Goal: Task Accomplishment & Management: Use online tool/utility

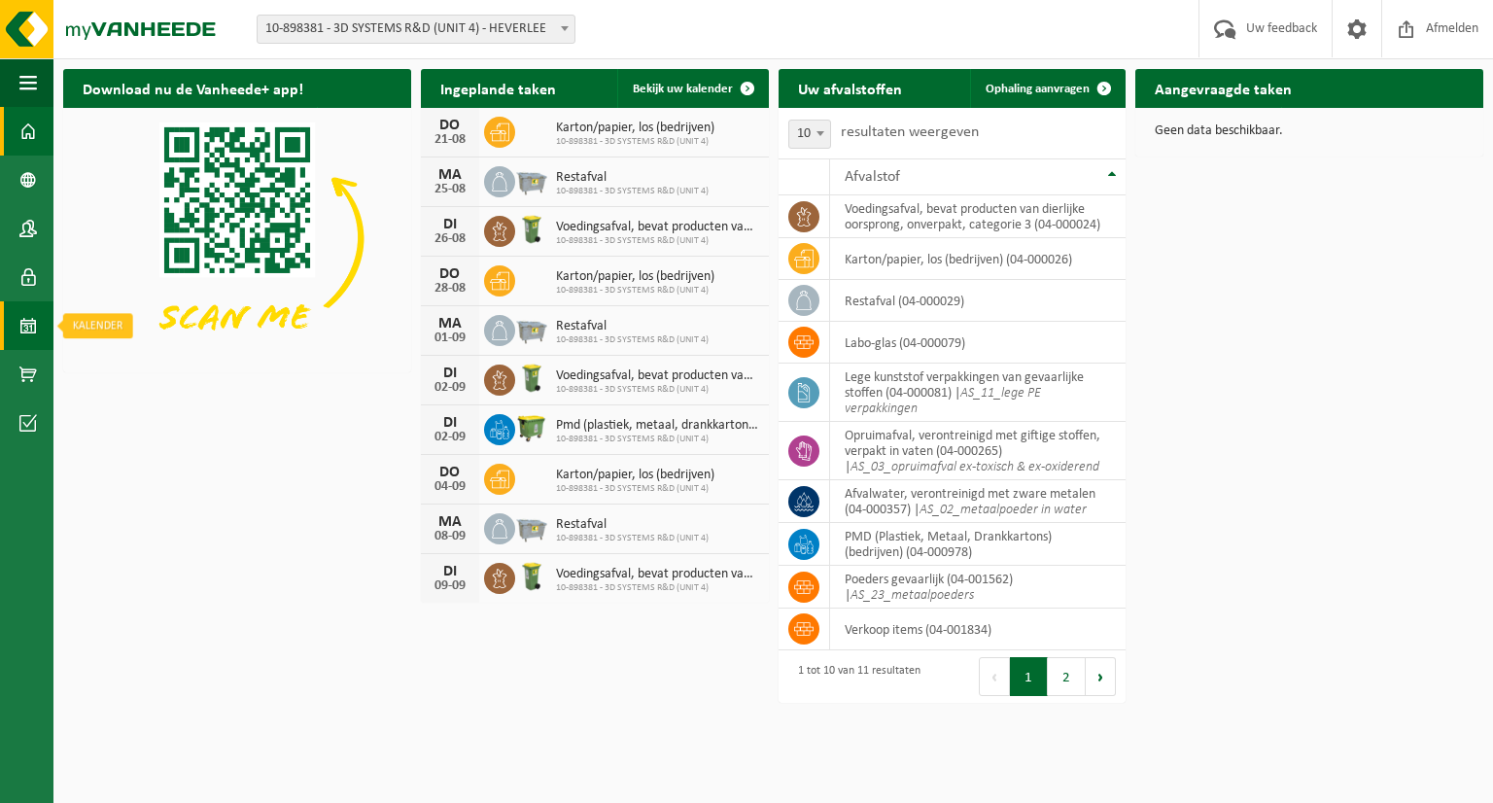
click at [22, 316] on span at bounding box center [28, 325] width 18 height 49
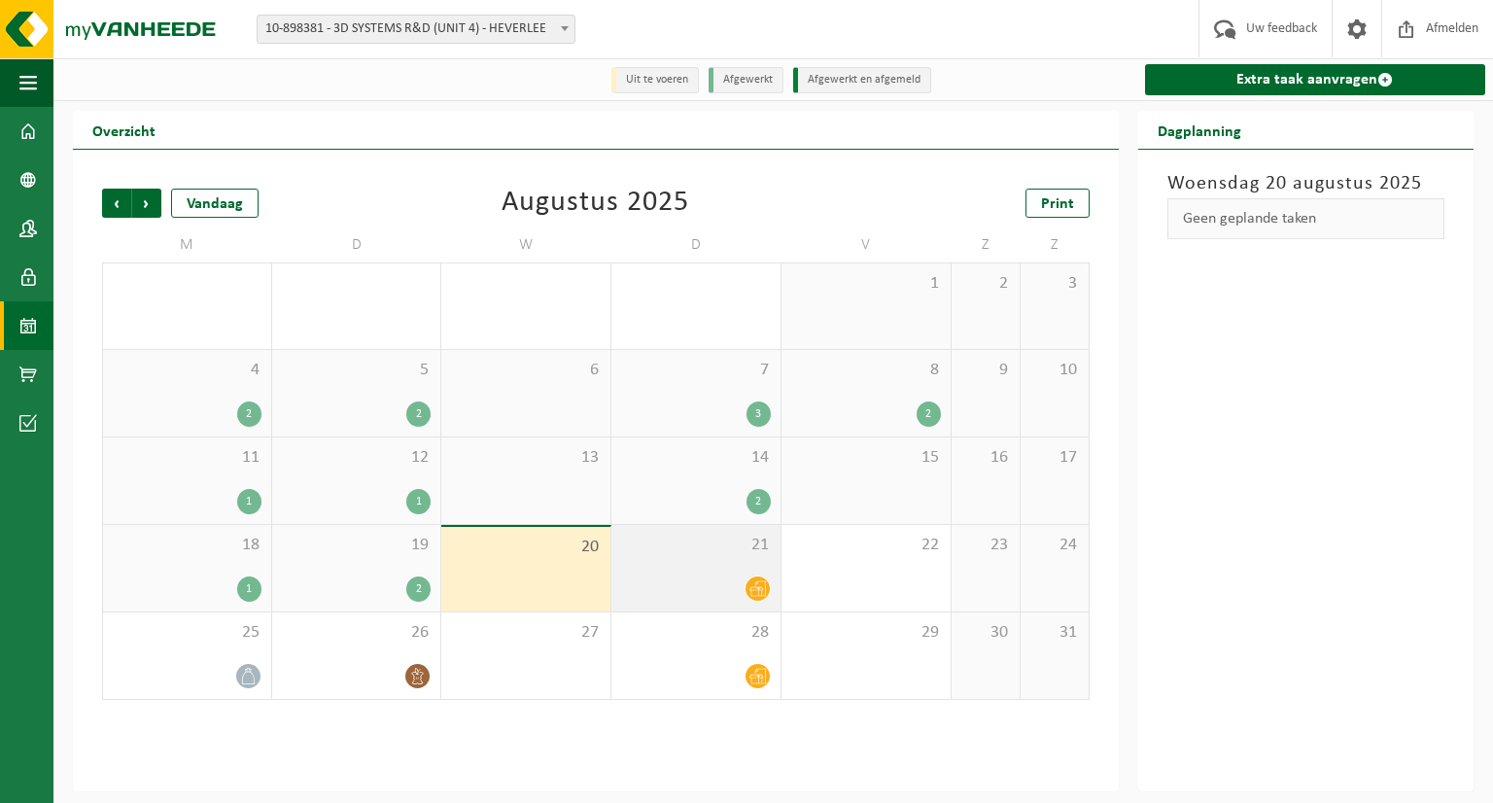
click at [765, 588] on icon at bounding box center [758, 588] width 17 height 17
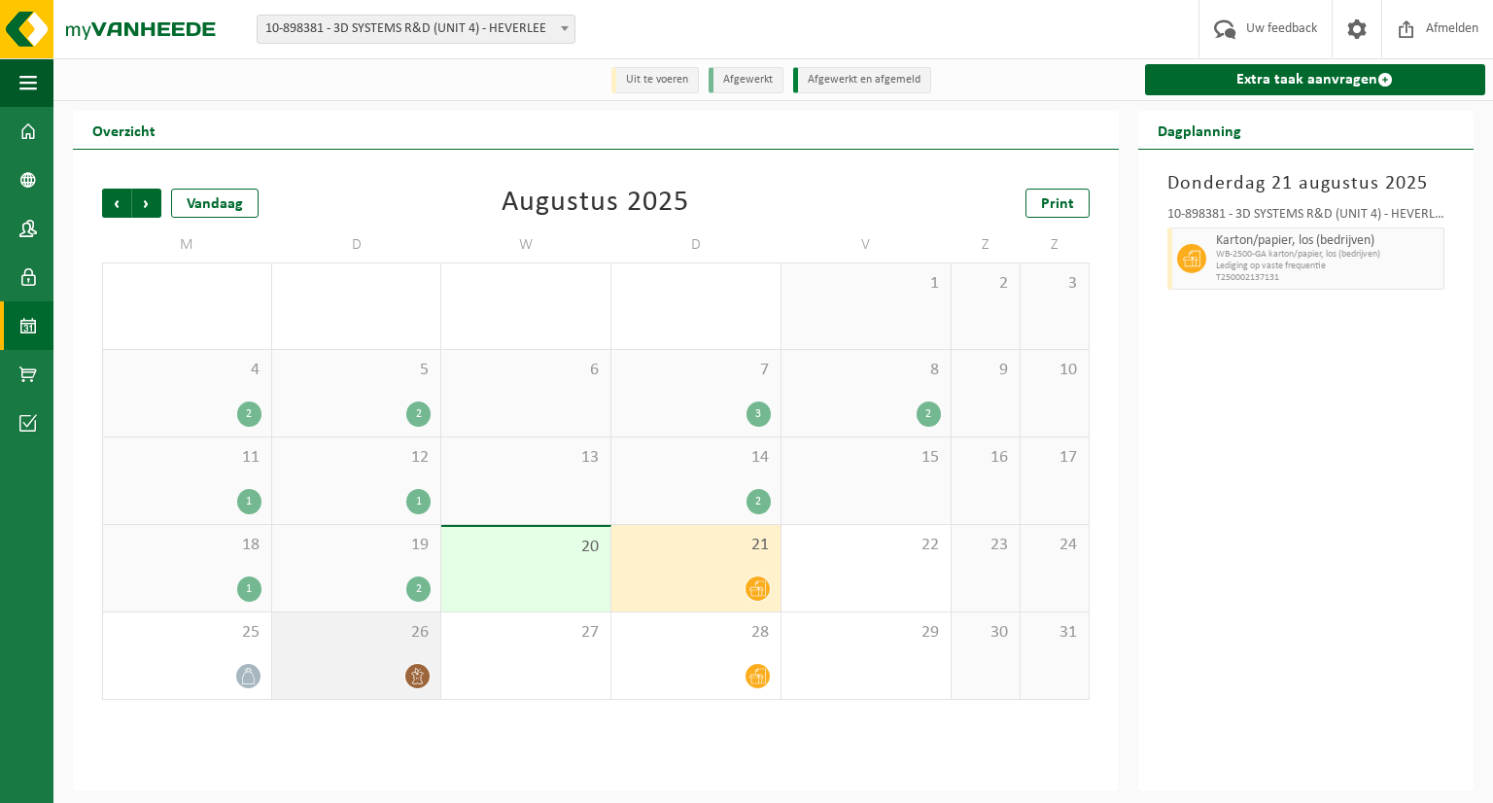
click at [372, 676] on div at bounding box center [357, 676] width 150 height 26
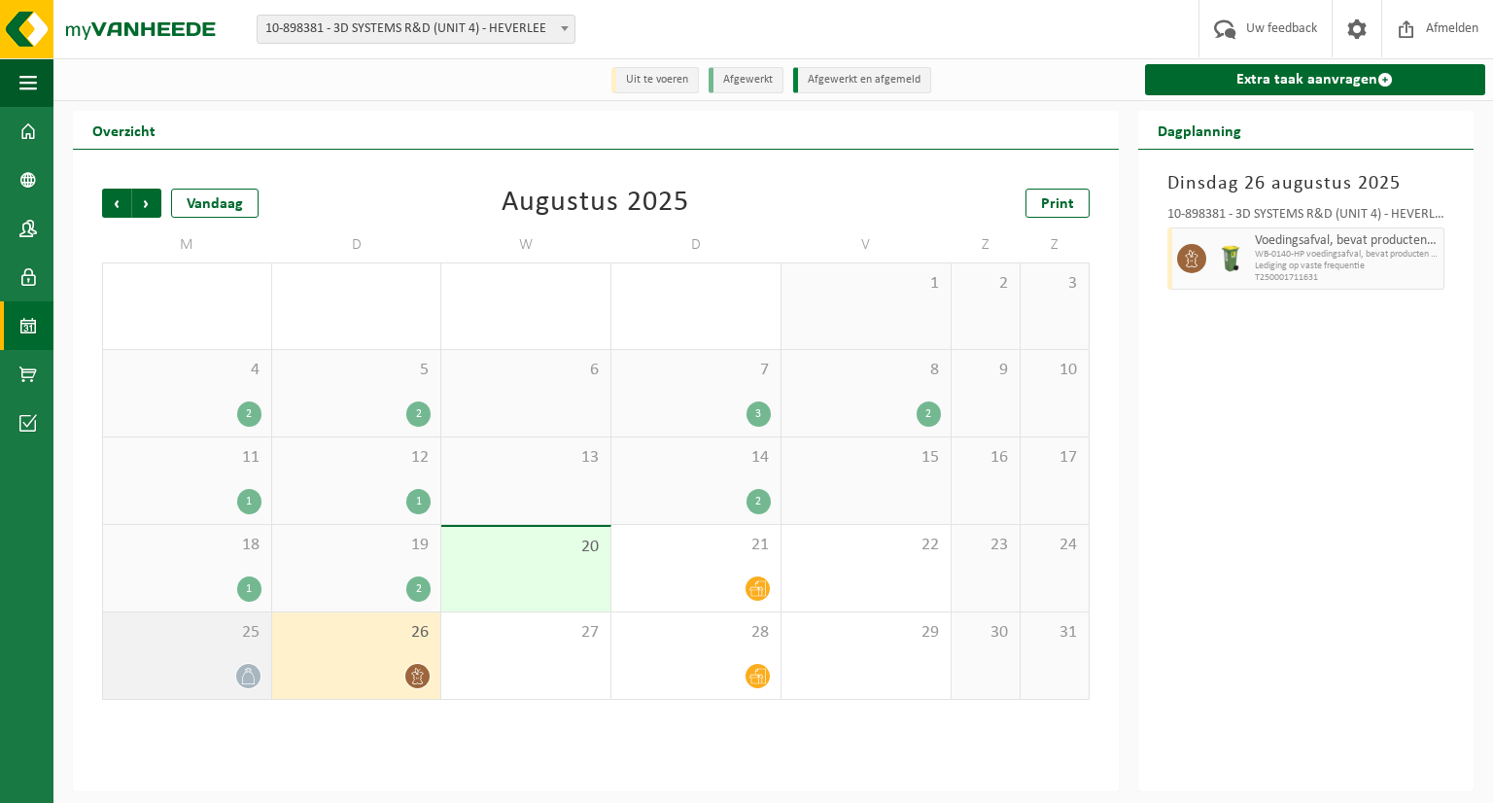
click at [187, 643] on span "25" at bounding box center [187, 632] width 149 height 21
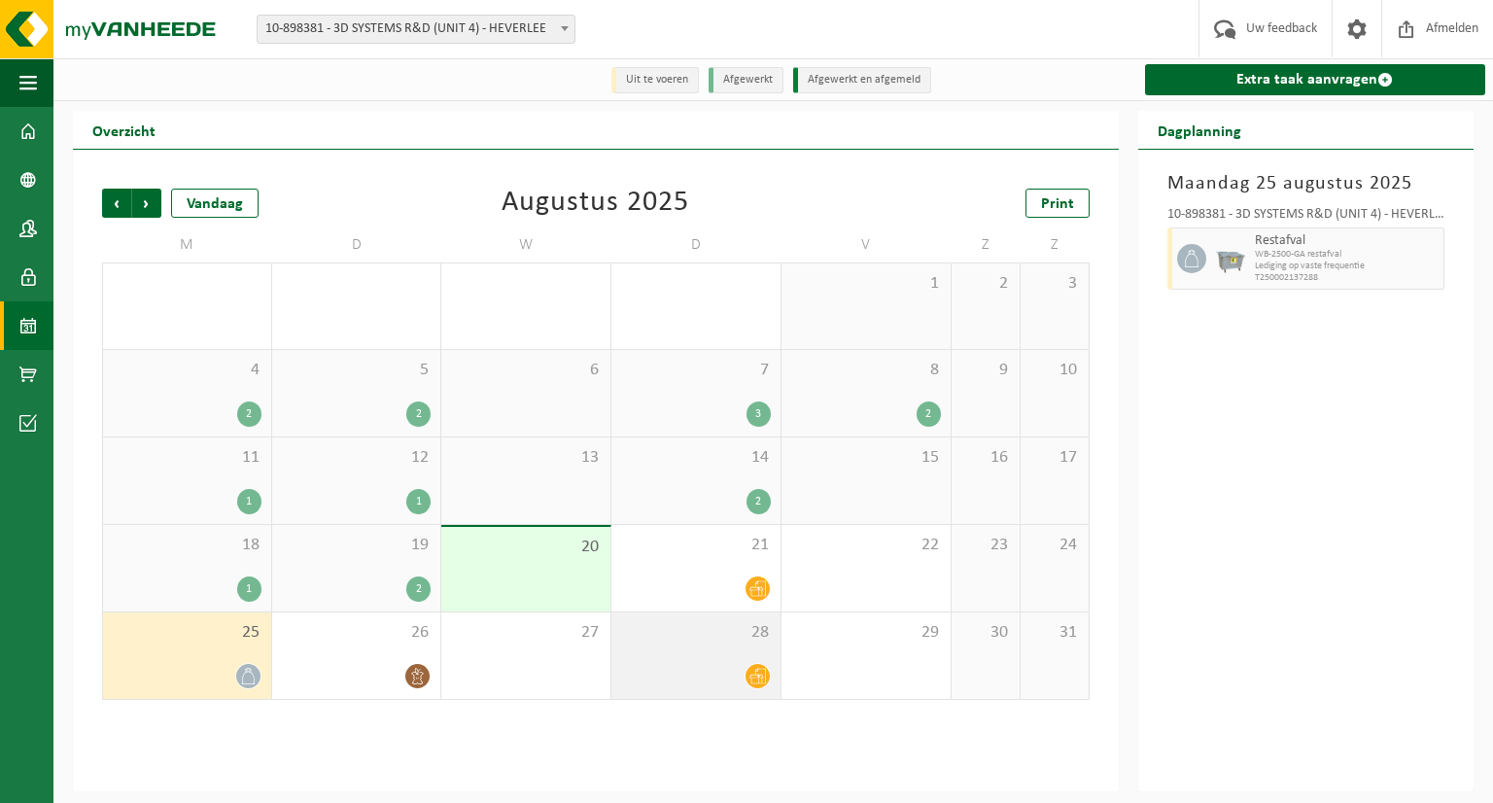
click at [762, 696] on div "28" at bounding box center [696, 656] width 169 height 87
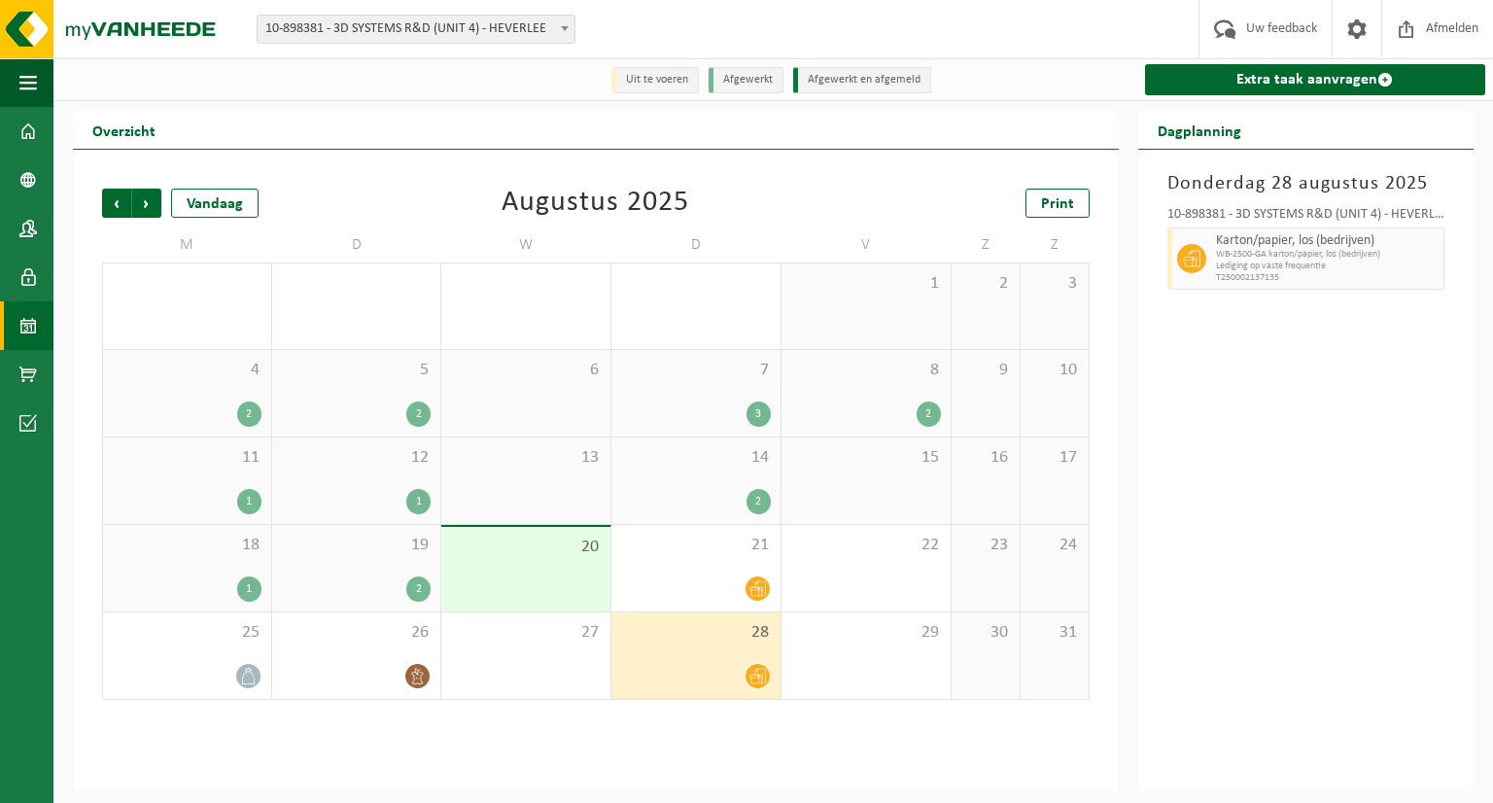
click at [729, 490] on div "2" at bounding box center [696, 501] width 150 height 25
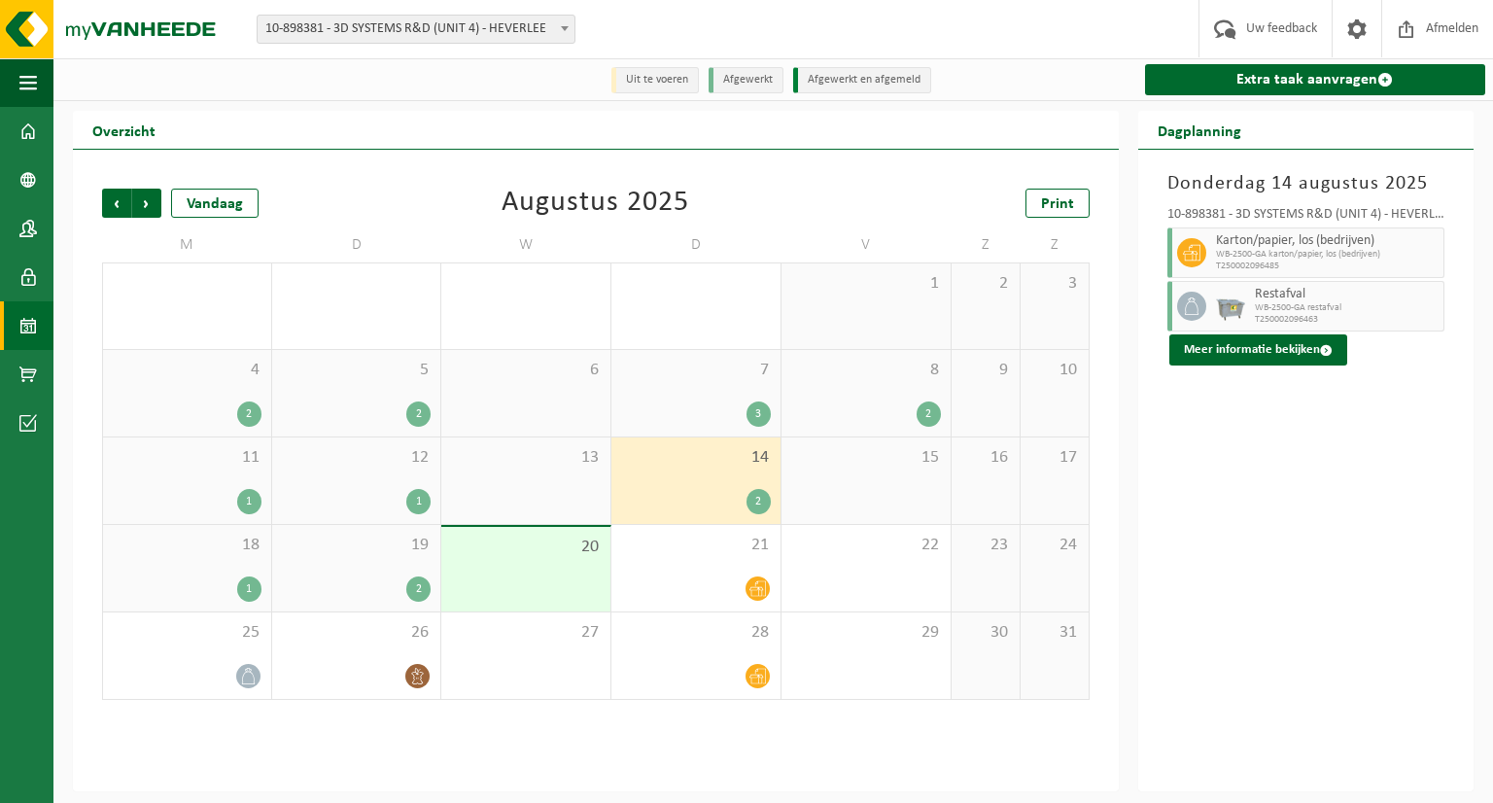
click at [495, 469] on span "13" at bounding box center [526, 457] width 150 height 21
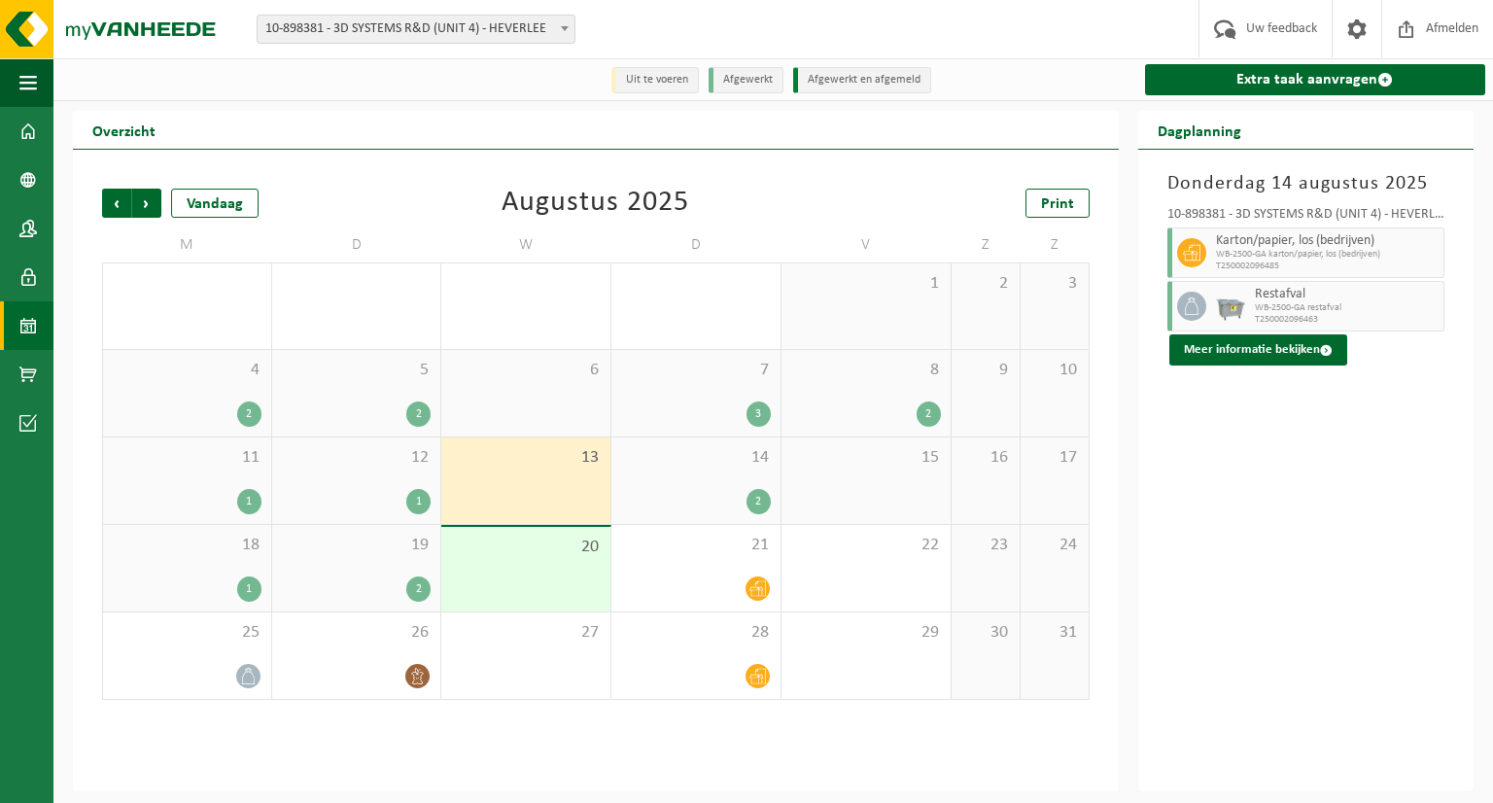
click at [382, 474] on div "12 1" at bounding box center [356, 481] width 169 height 87
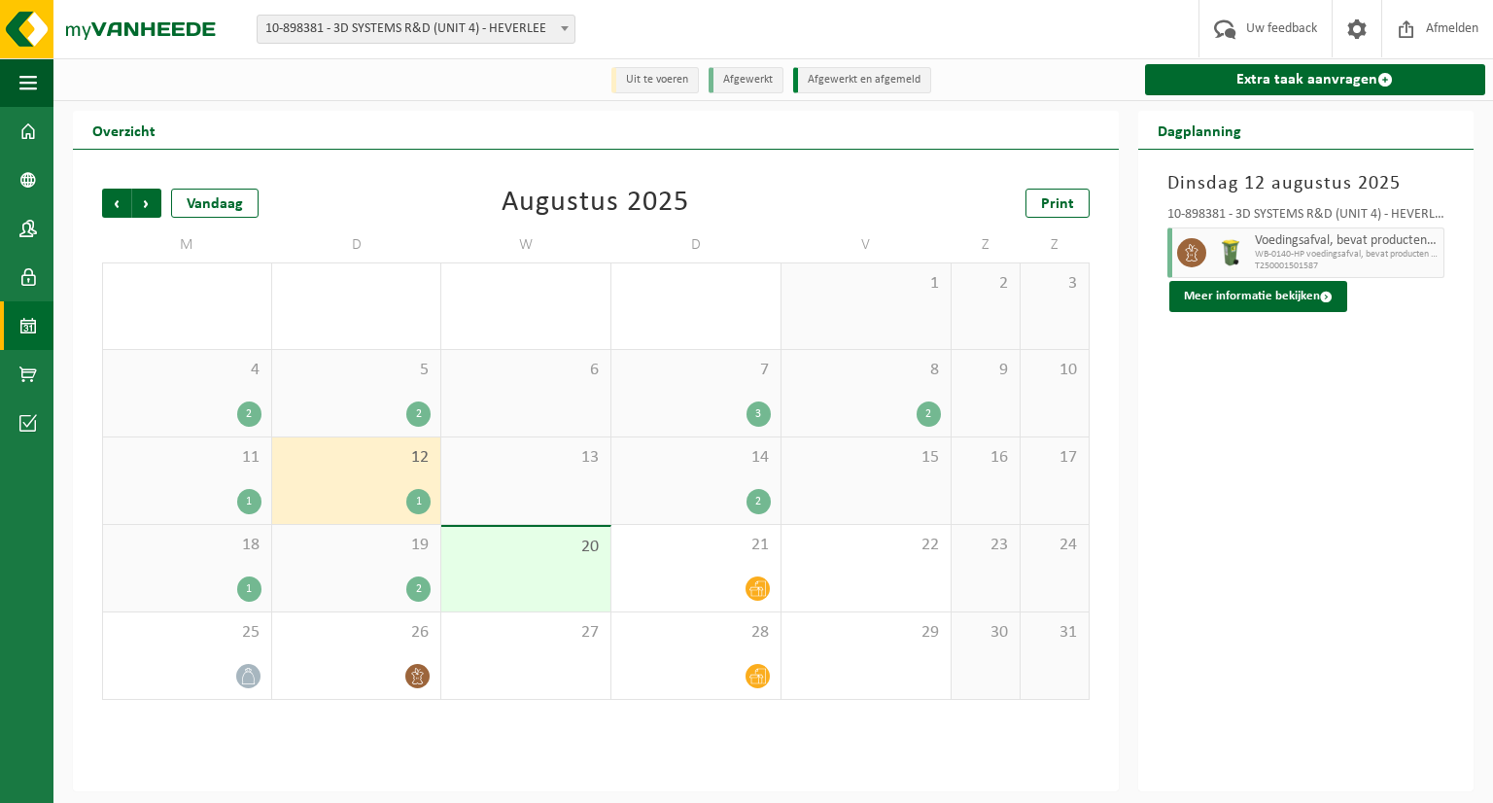
click at [261, 478] on div "11 1" at bounding box center [187, 481] width 168 height 87
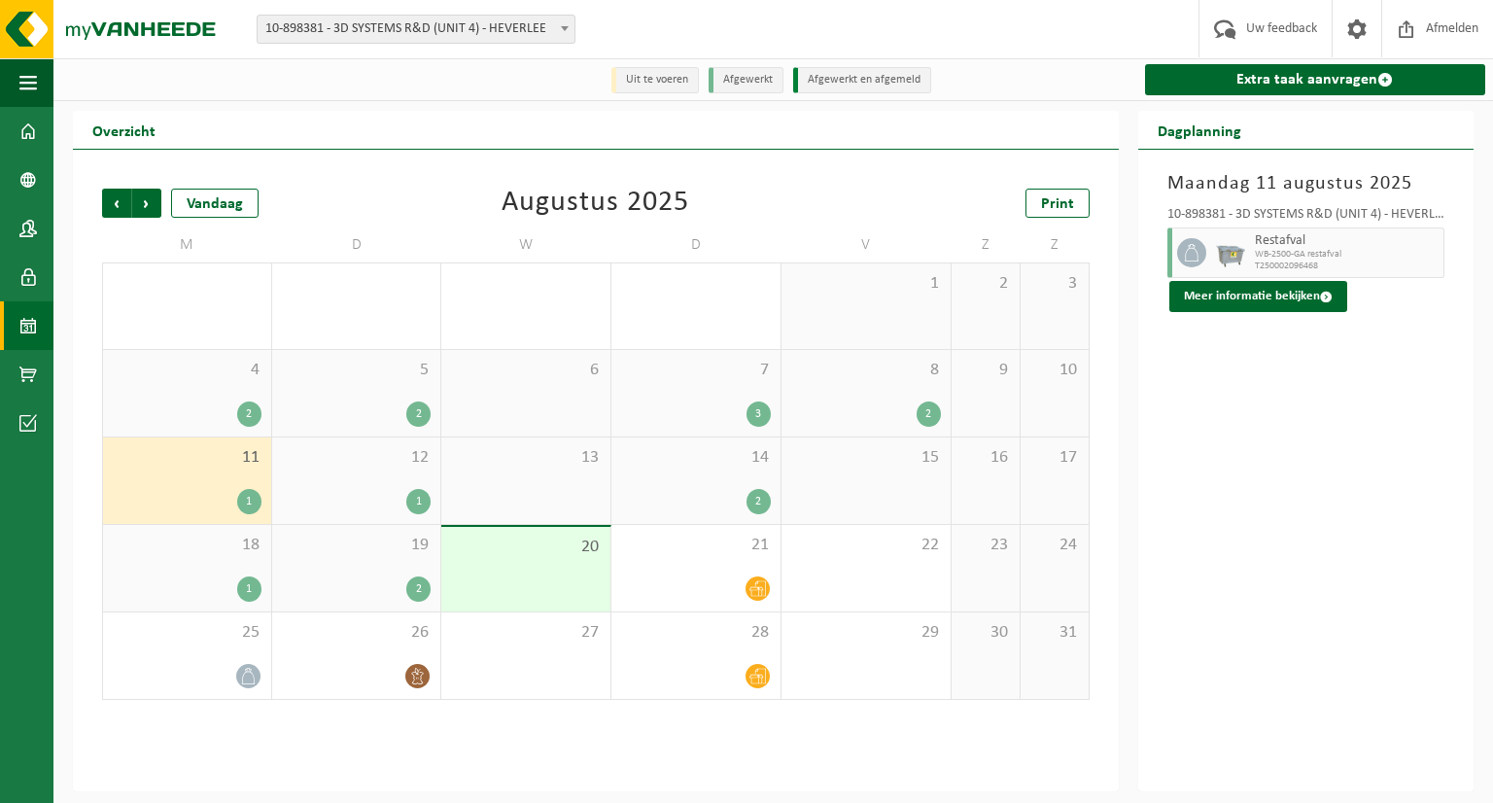
click at [356, 386] on div "5 2" at bounding box center [356, 393] width 169 height 87
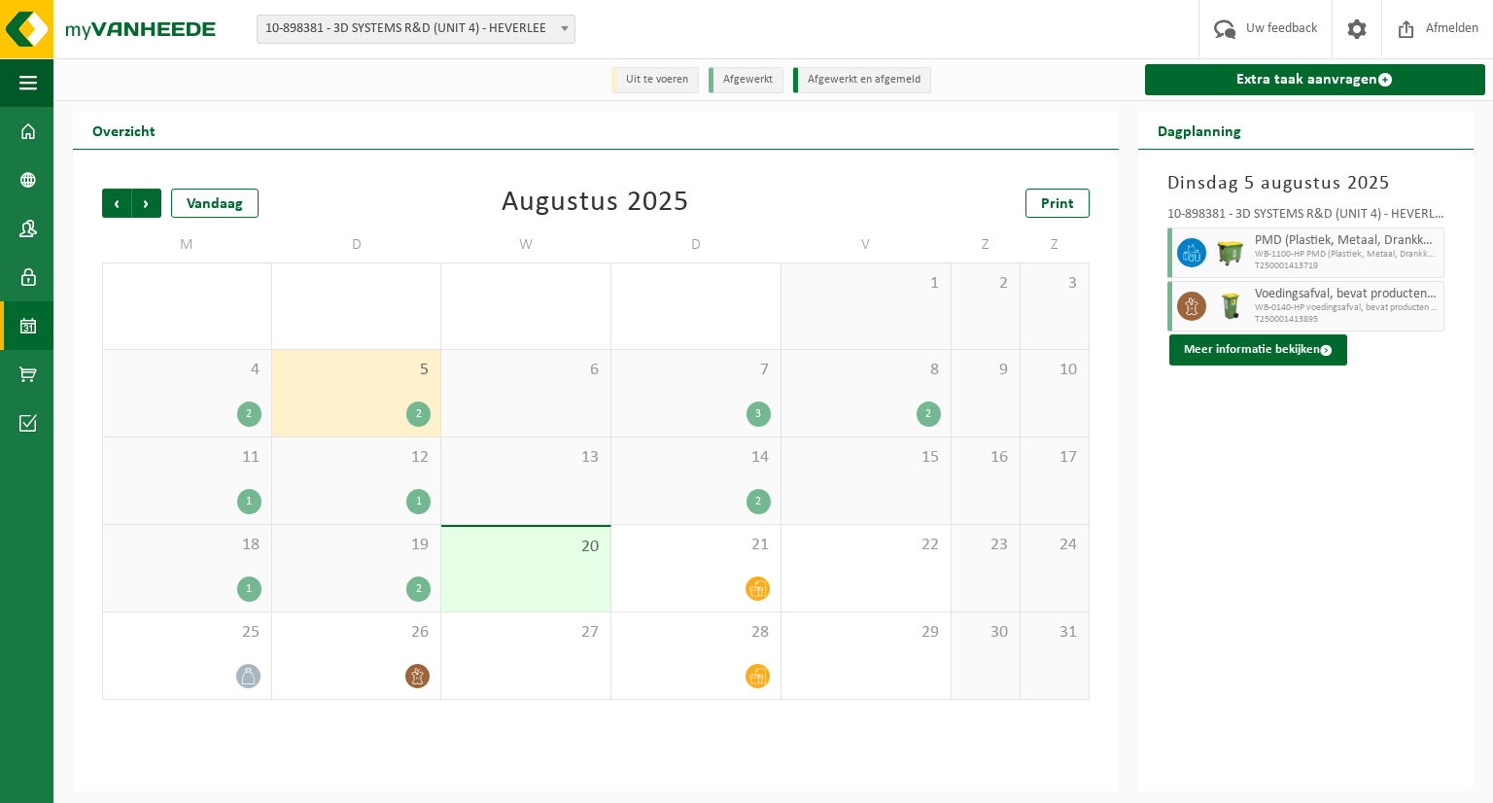
click at [347, 569] on div "19 2" at bounding box center [356, 568] width 169 height 87
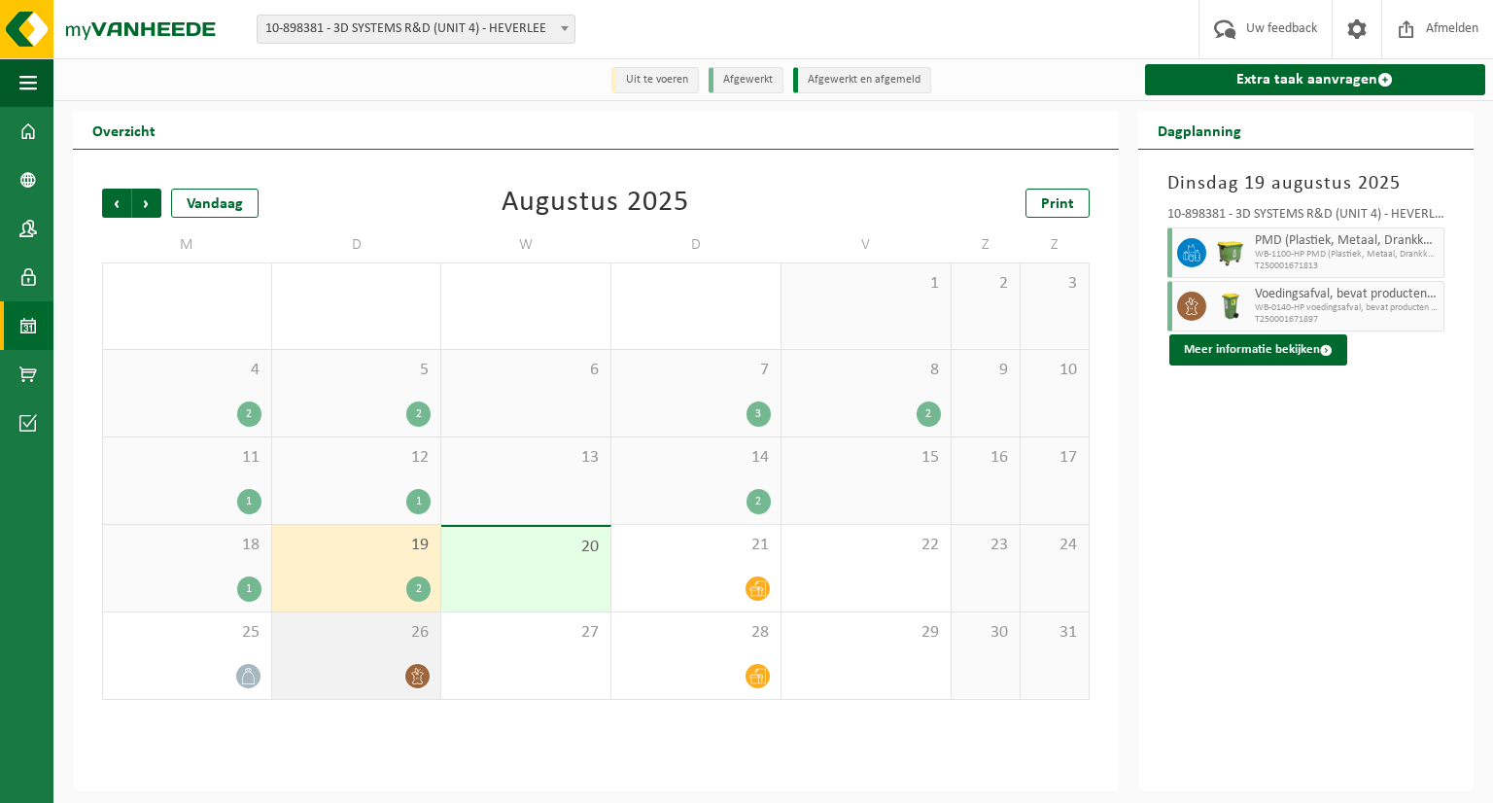
click at [365, 652] on div "26" at bounding box center [356, 656] width 169 height 87
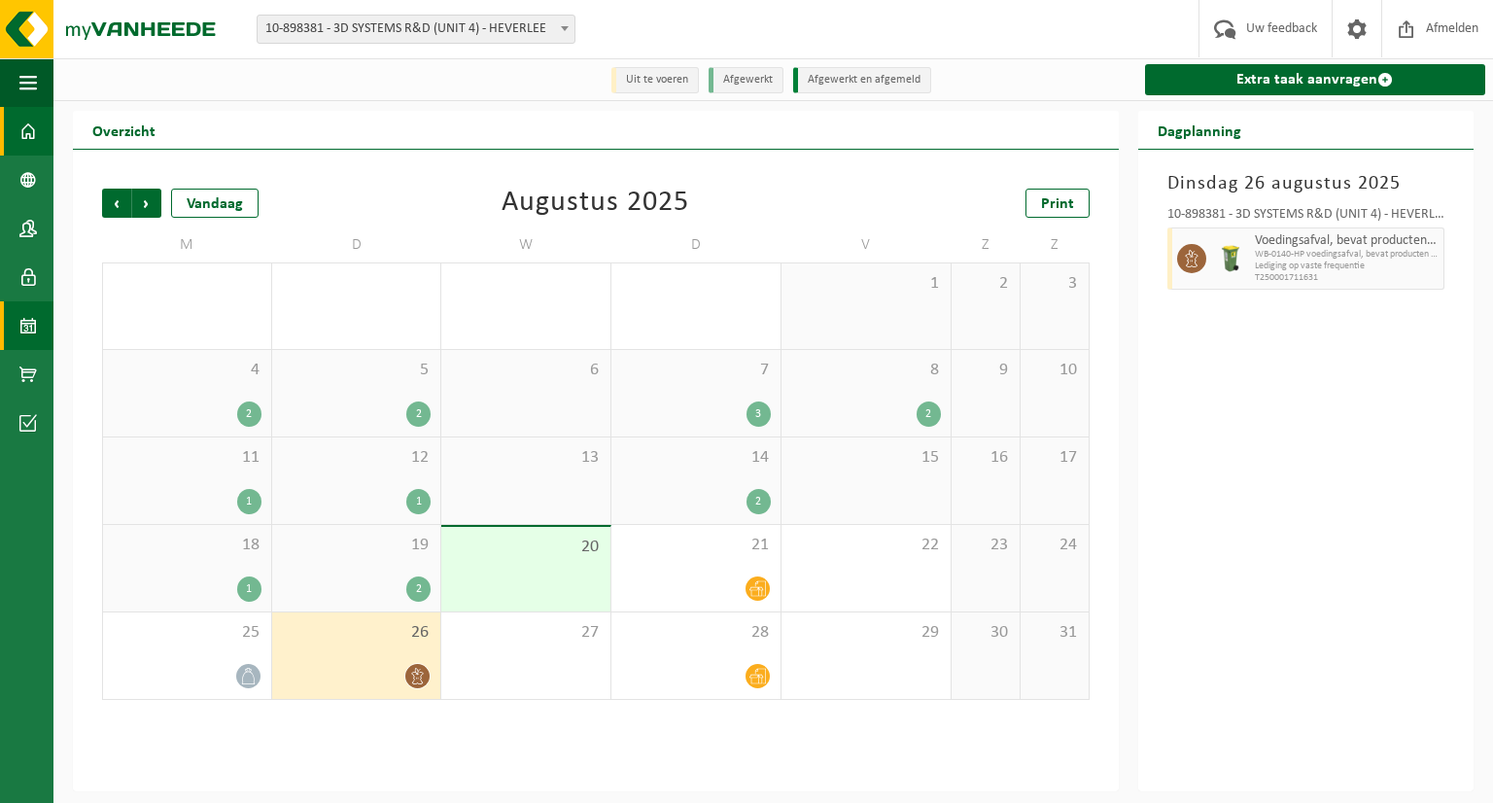
click at [34, 125] on span at bounding box center [28, 131] width 18 height 49
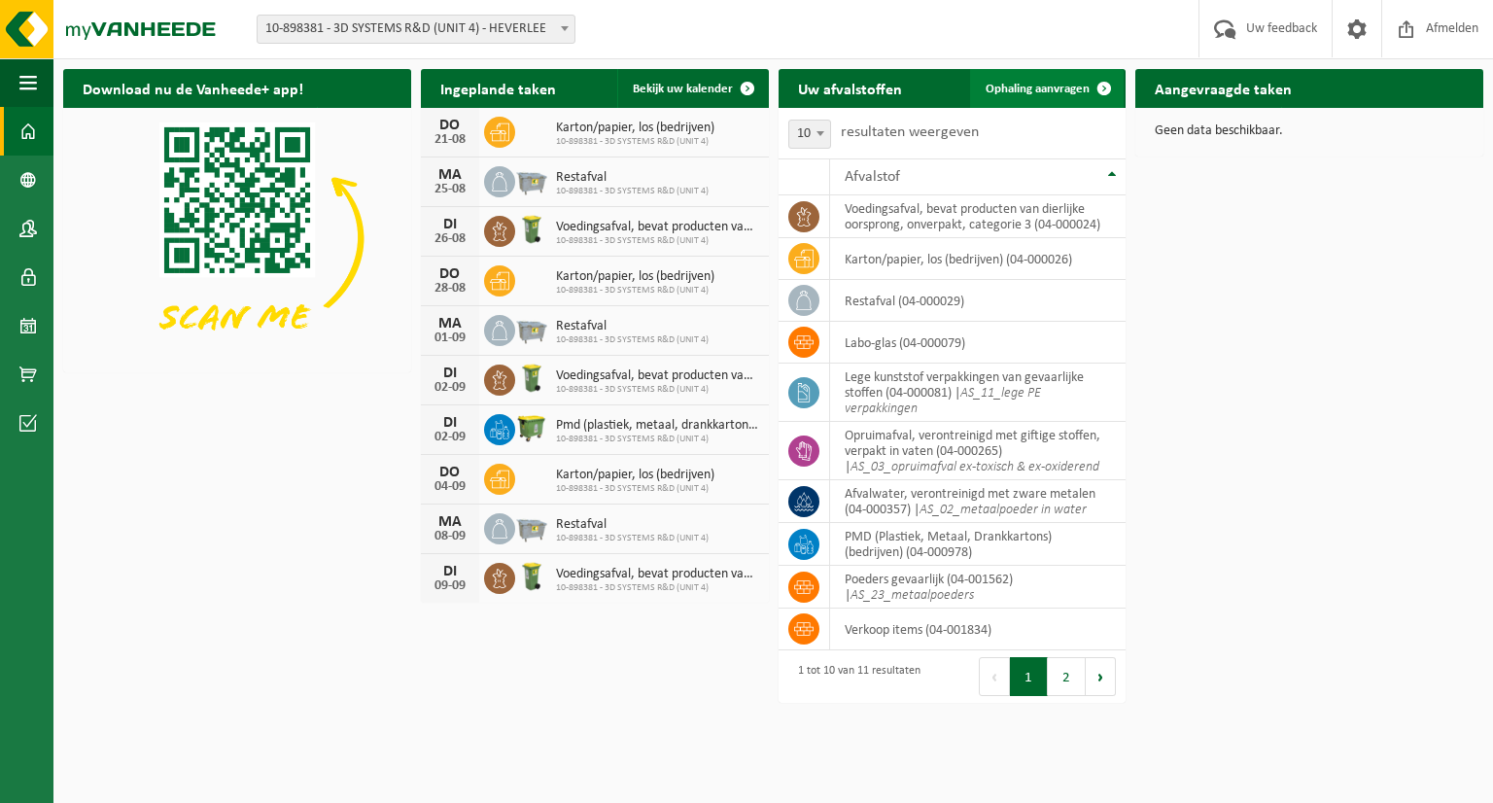
click at [1021, 98] on link "Ophaling aanvragen" at bounding box center [1047, 88] width 154 height 39
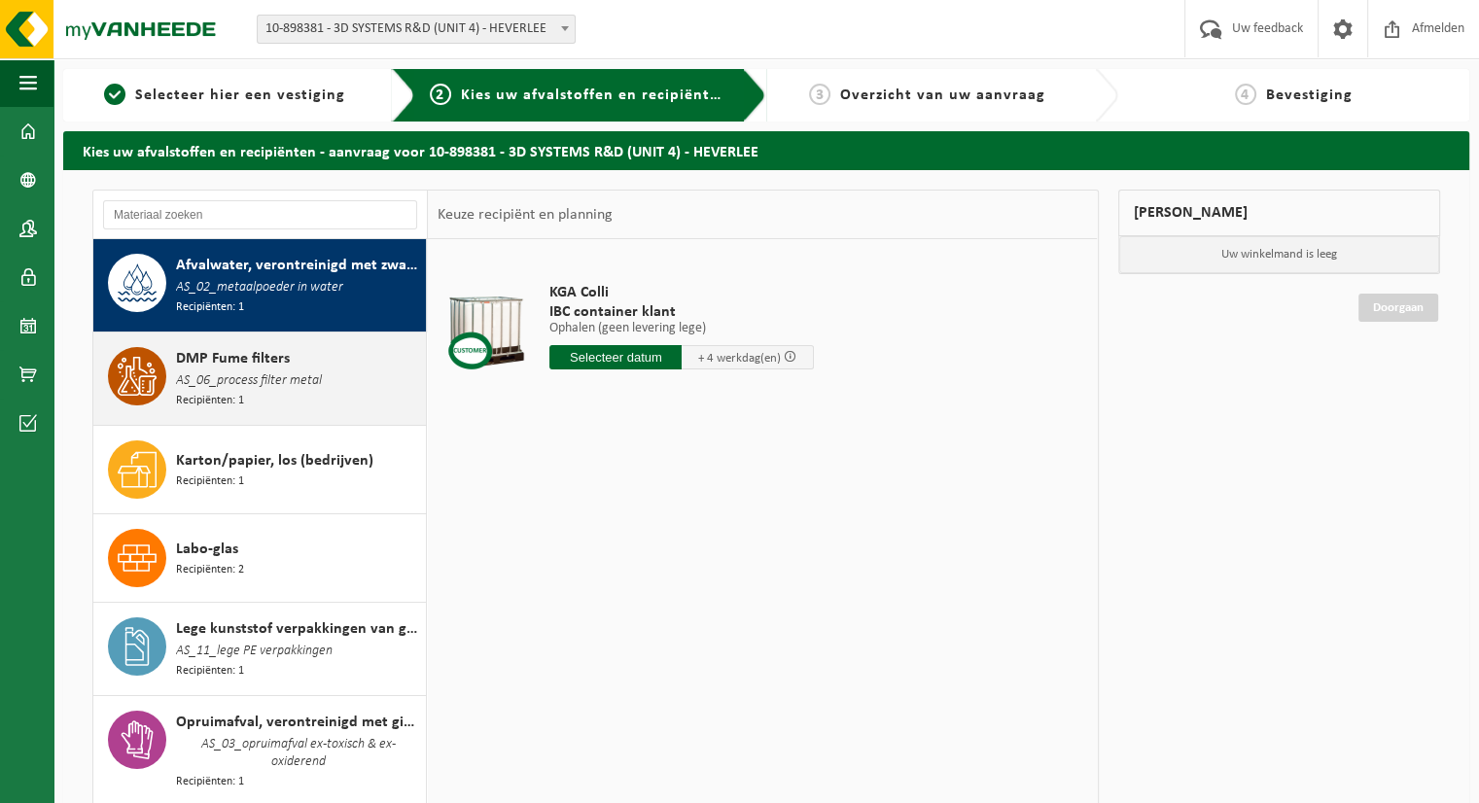
click at [256, 394] on div "DMP Fume filters AS_06_process filter metal Recipiënten: 1" at bounding box center [298, 378] width 245 height 63
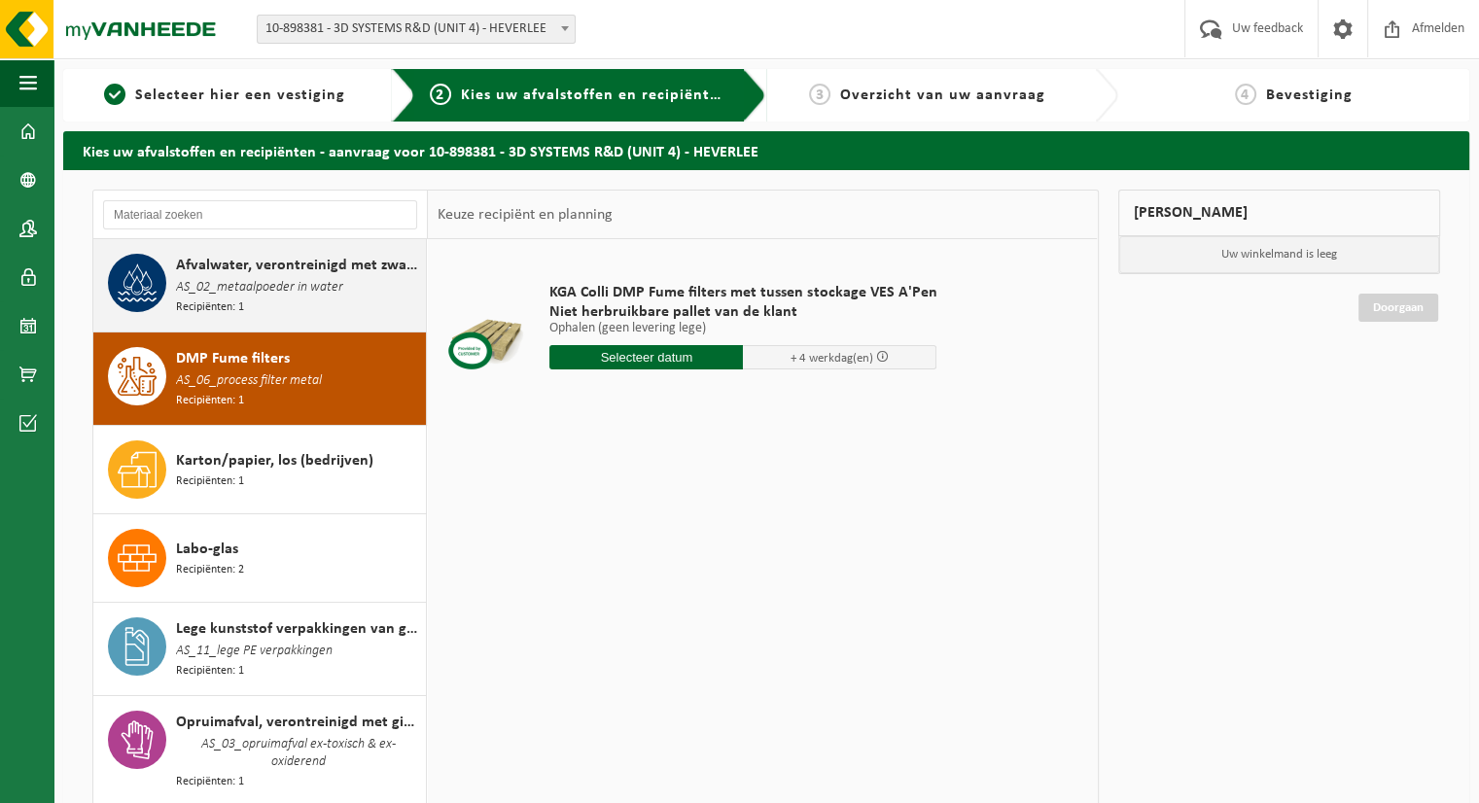
click at [293, 304] on div "Afvalwater, verontreinigd met zware metalen AS_02_metaalpoeder in water Recipië…" at bounding box center [298, 285] width 245 height 63
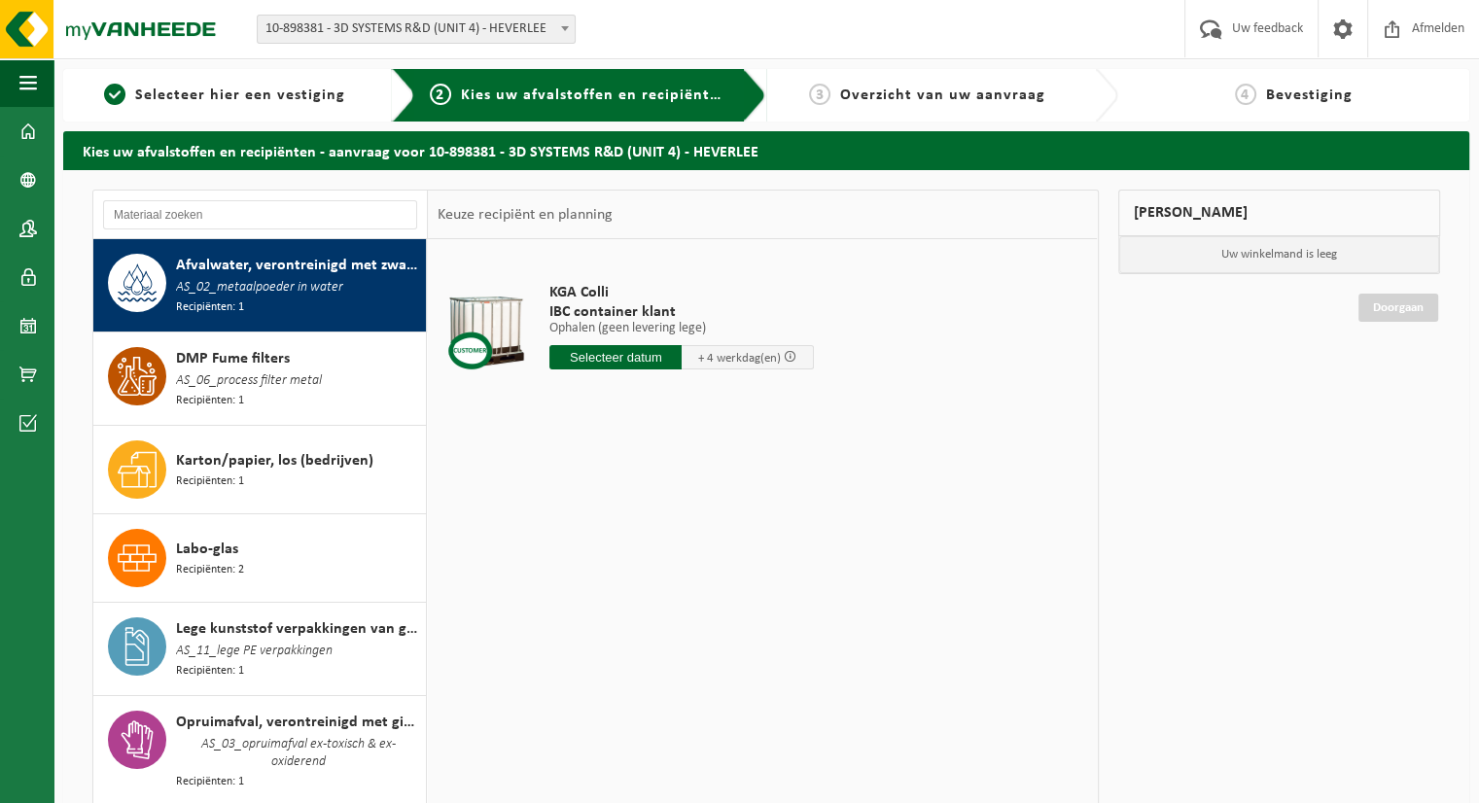
click at [629, 355] on input "text" at bounding box center [615, 357] width 132 height 24
click at [931, 328] on td "KGA Colli IBC container klant Ophalen (geen levering lege) Ophalen (geen leveri…" at bounding box center [811, 331] width 552 height 164
click at [594, 368] on input "text" at bounding box center [615, 357] width 132 height 24
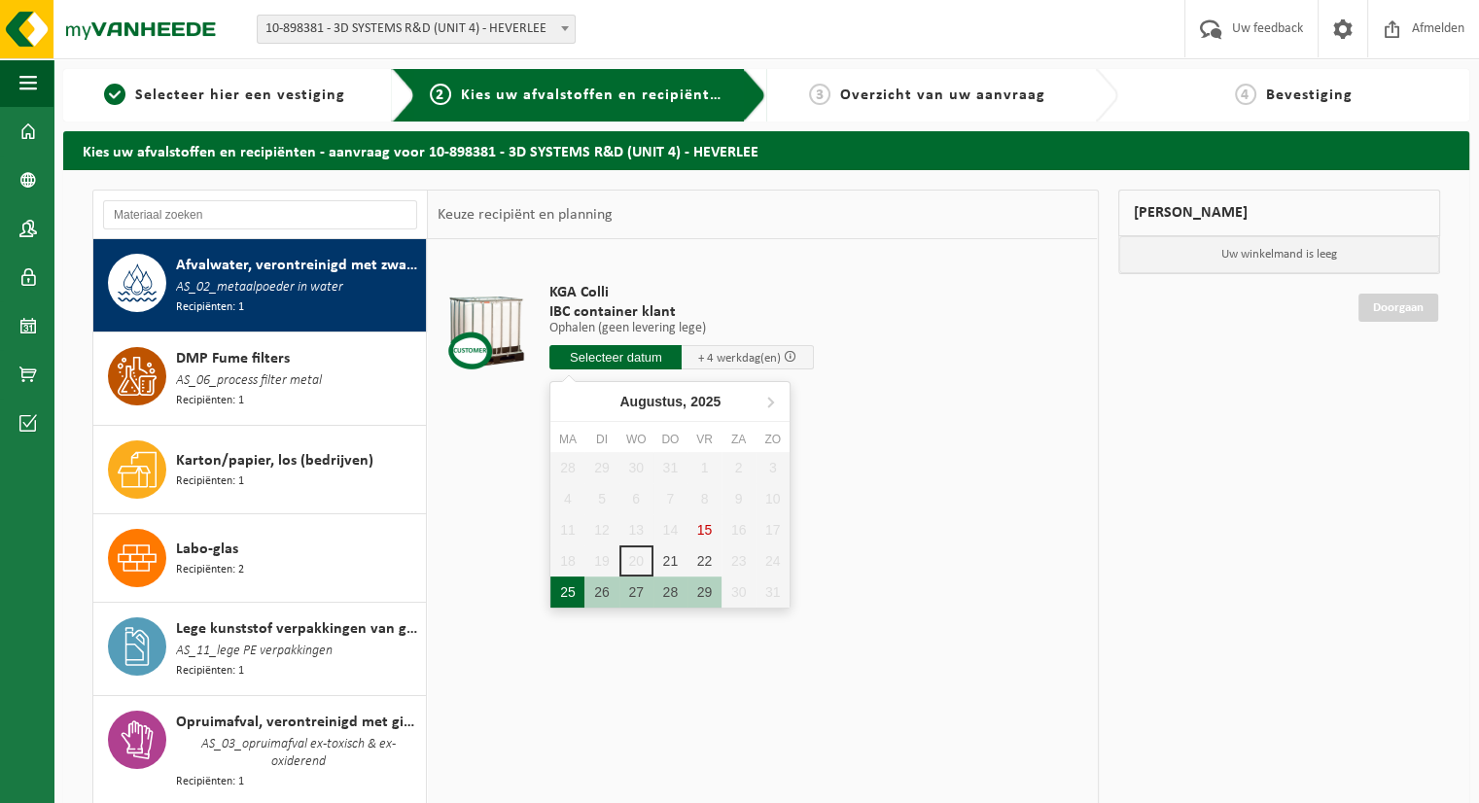
click at [568, 589] on div "25" at bounding box center [567, 592] width 34 height 31
type input "Van 2025-08-25"
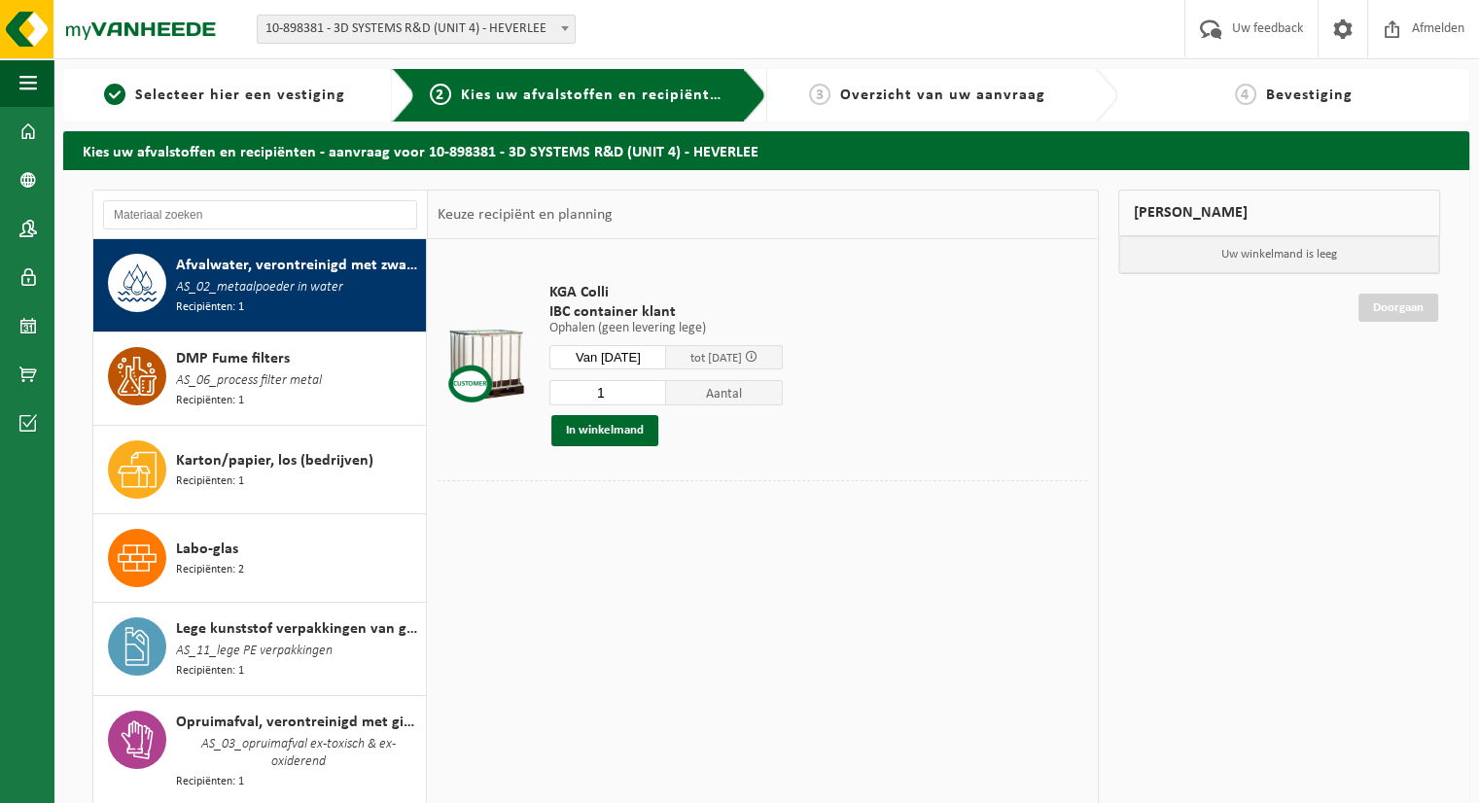
click at [640, 387] on input "1" at bounding box center [607, 392] width 117 height 25
type input "2"
click at [657, 387] on input "2" at bounding box center [607, 392] width 117 height 25
click at [629, 429] on button "In winkelmand" at bounding box center [604, 430] width 107 height 31
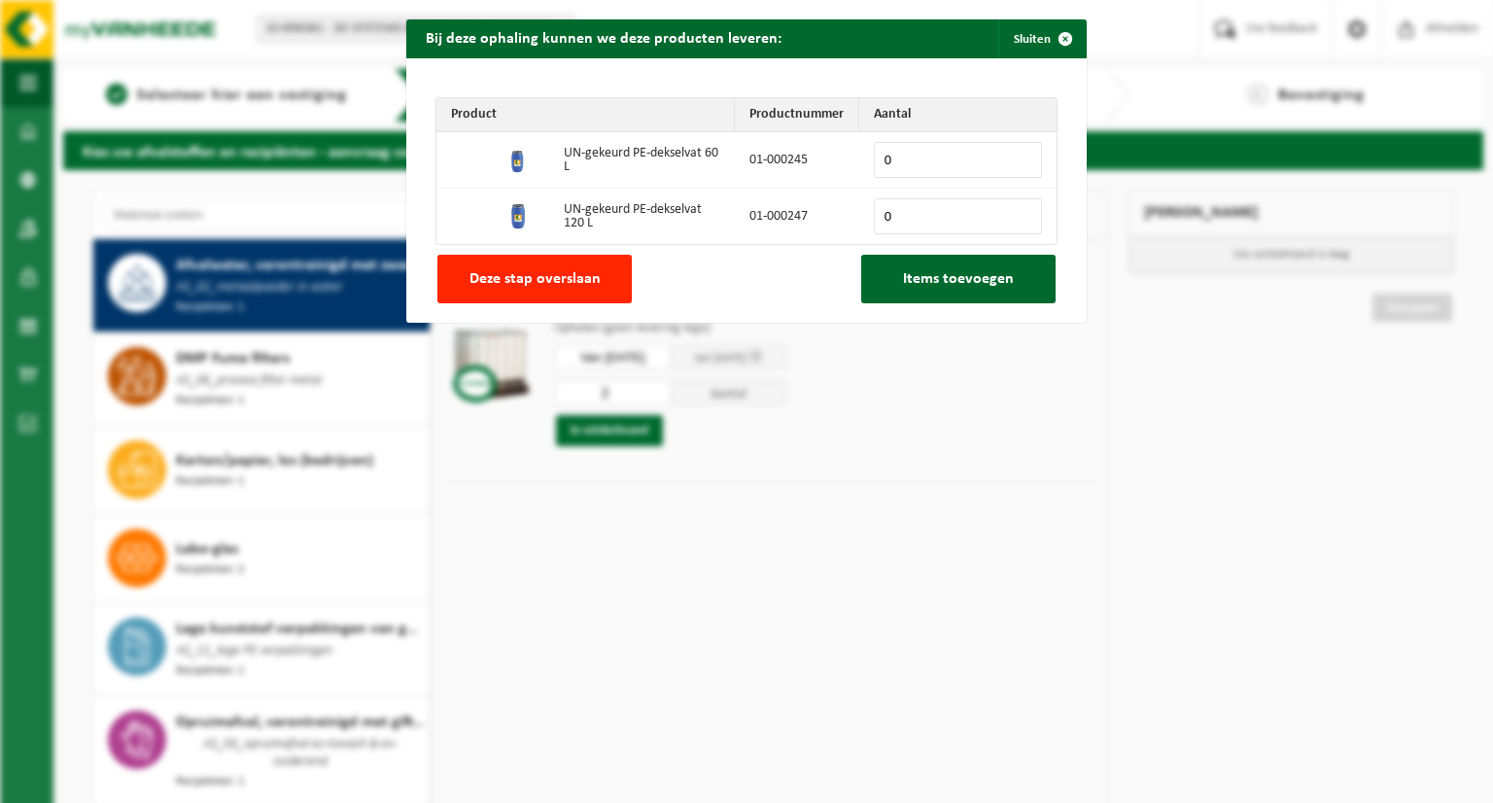
click at [942, 219] on input "0" at bounding box center [958, 216] width 168 height 36
click at [941, 161] on input "0" at bounding box center [958, 160] width 168 height 36
type input "1"
click at [1015, 153] on input "1" at bounding box center [958, 160] width 168 height 36
click at [941, 285] on span "Items toevoegen" at bounding box center [958, 279] width 111 height 16
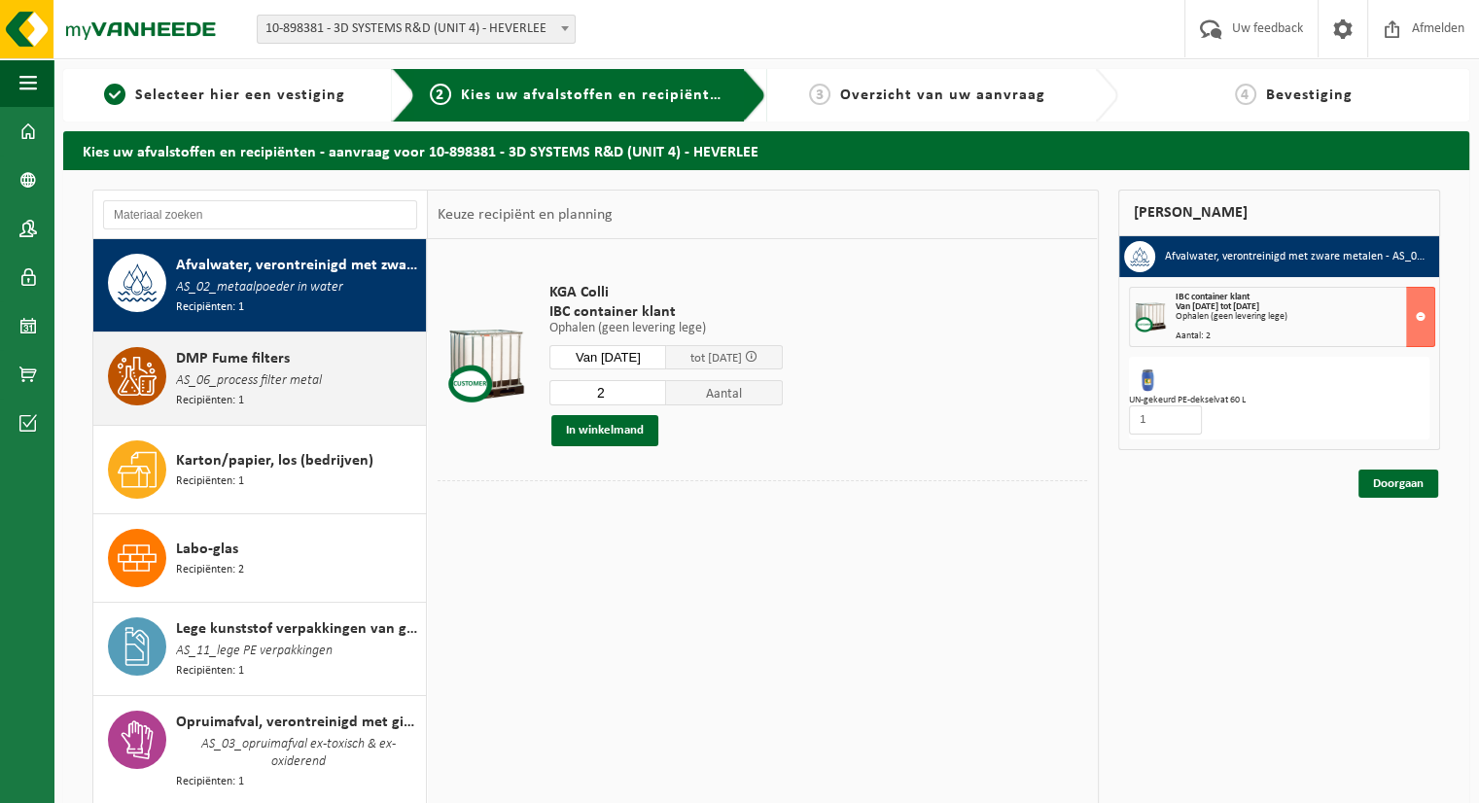
click at [226, 381] on span "AS_06_process filter metal" at bounding box center [249, 380] width 146 height 21
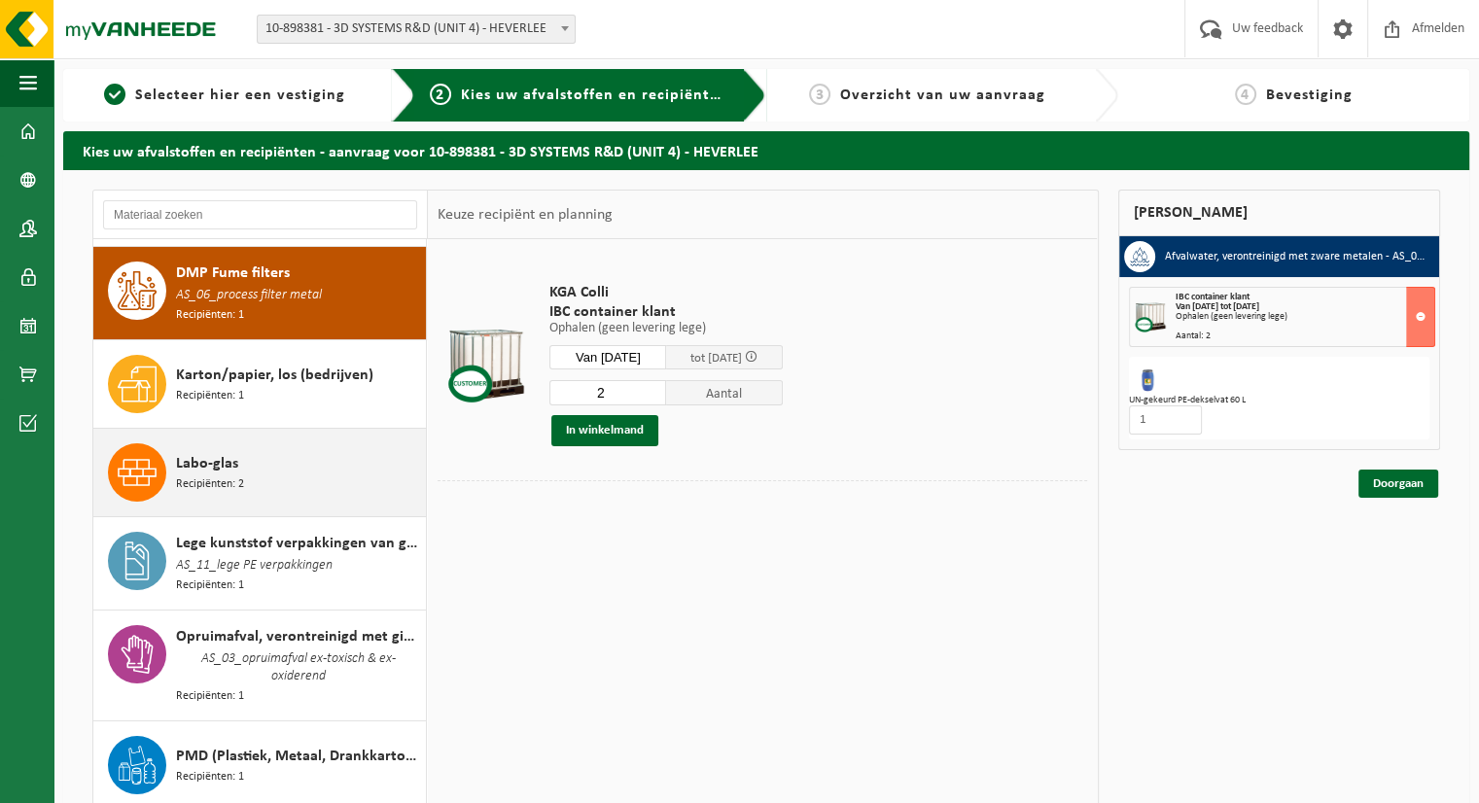
scroll to position [91, 0]
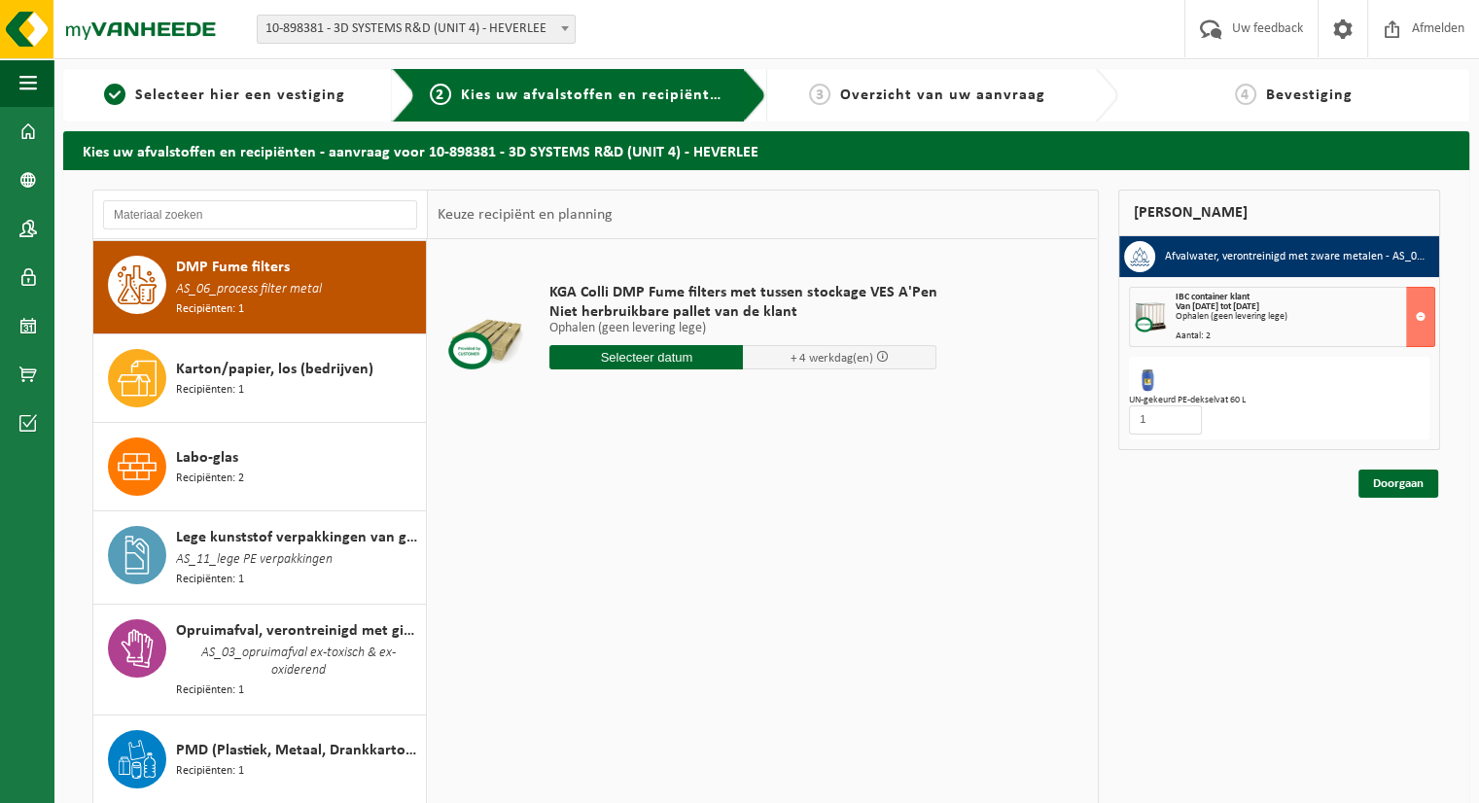
click at [611, 362] on input "text" at bounding box center [645, 357] width 193 height 24
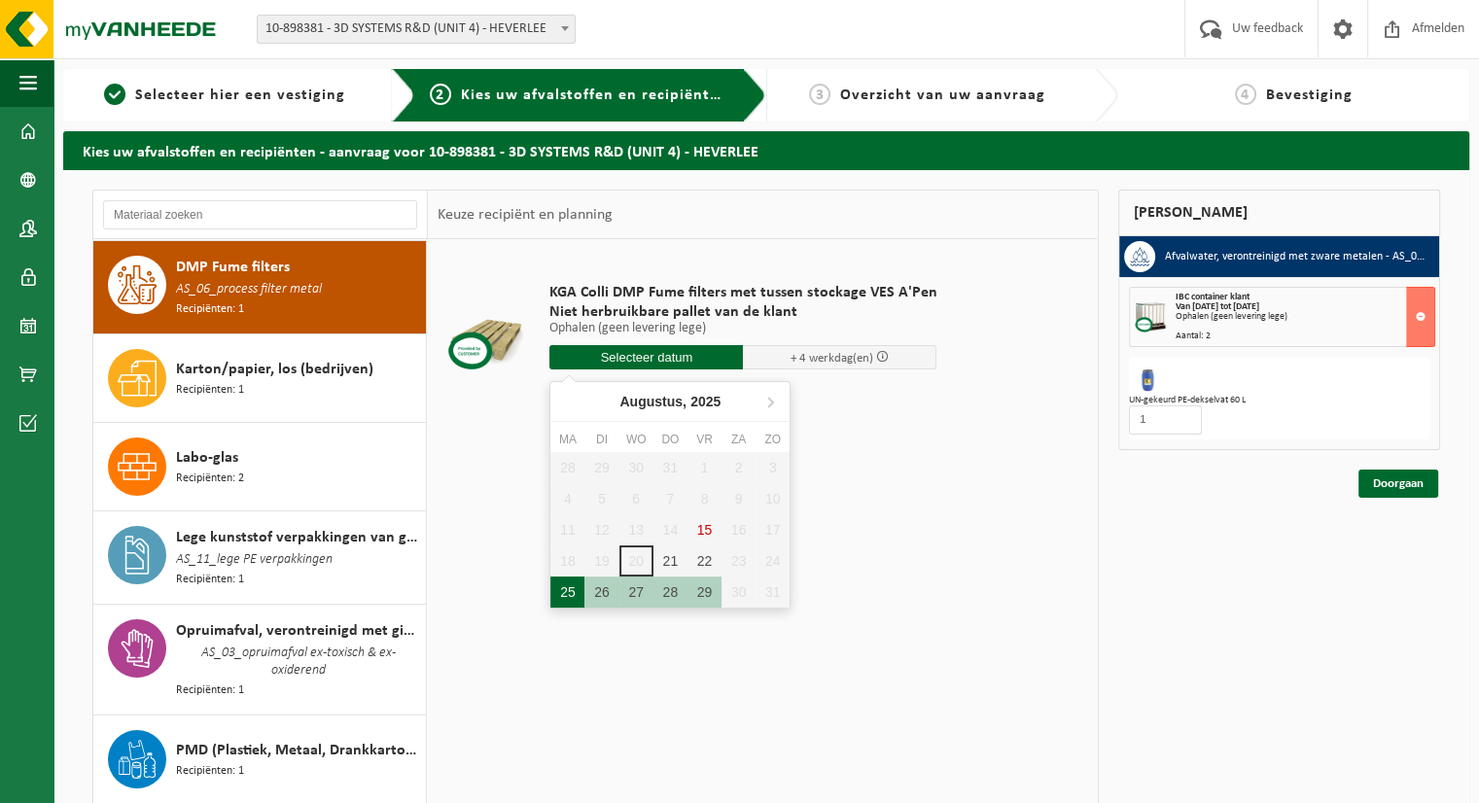
click at [571, 582] on div "25" at bounding box center [567, 592] width 34 height 31
type input "Van 2025-08-25"
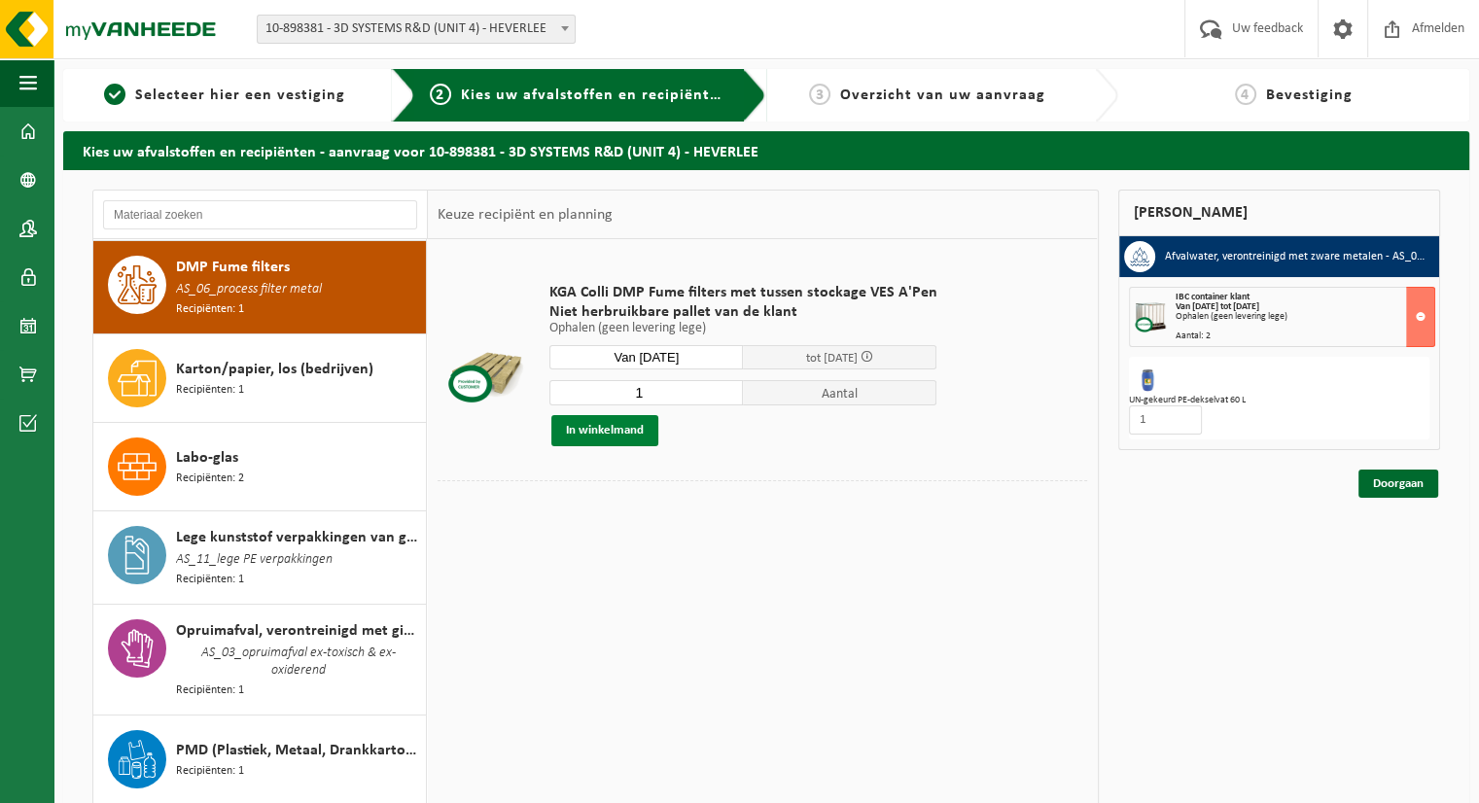
click at [626, 437] on button "In winkelmand" at bounding box center [604, 430] width 107 height 31
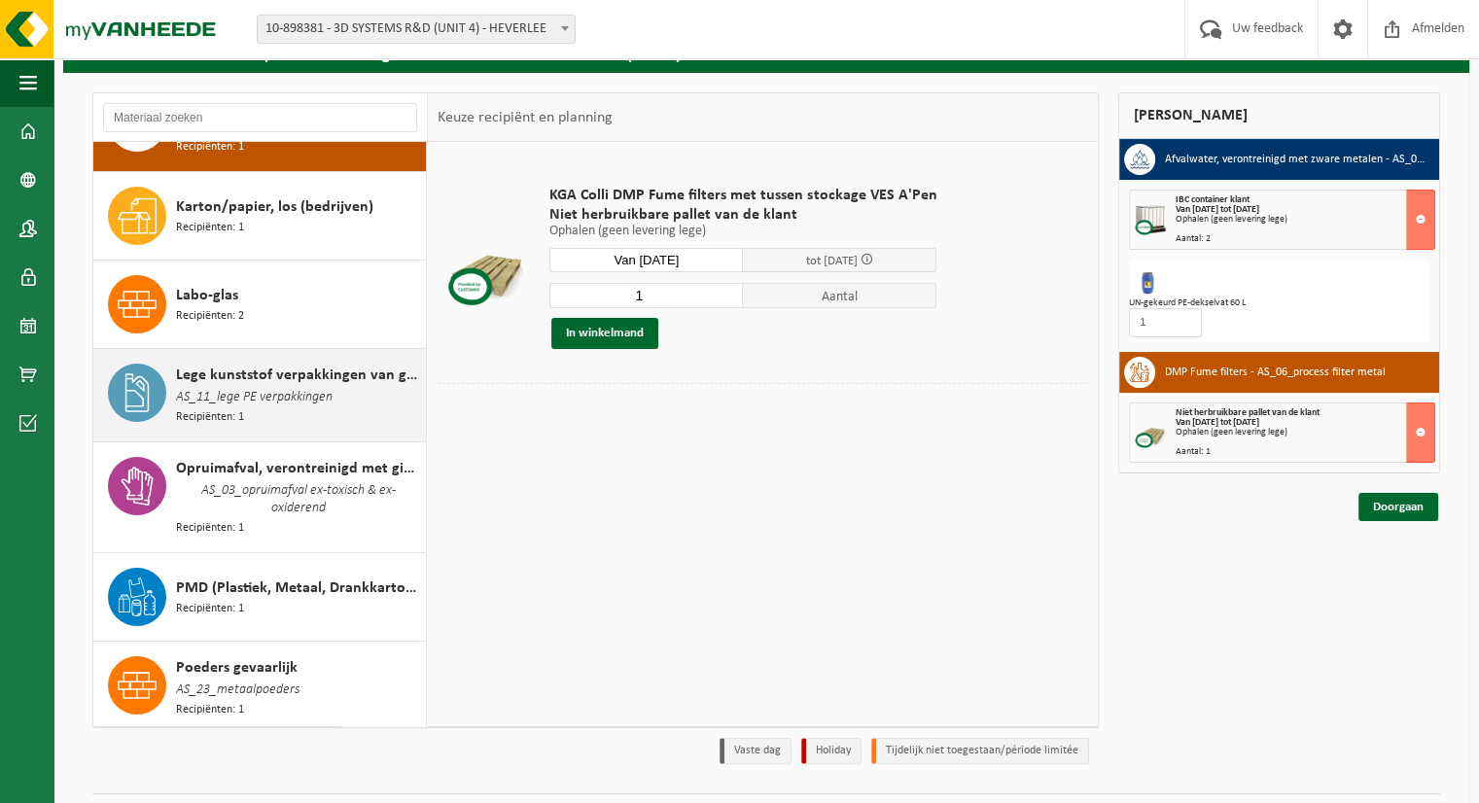
scroll to position [189, 0]
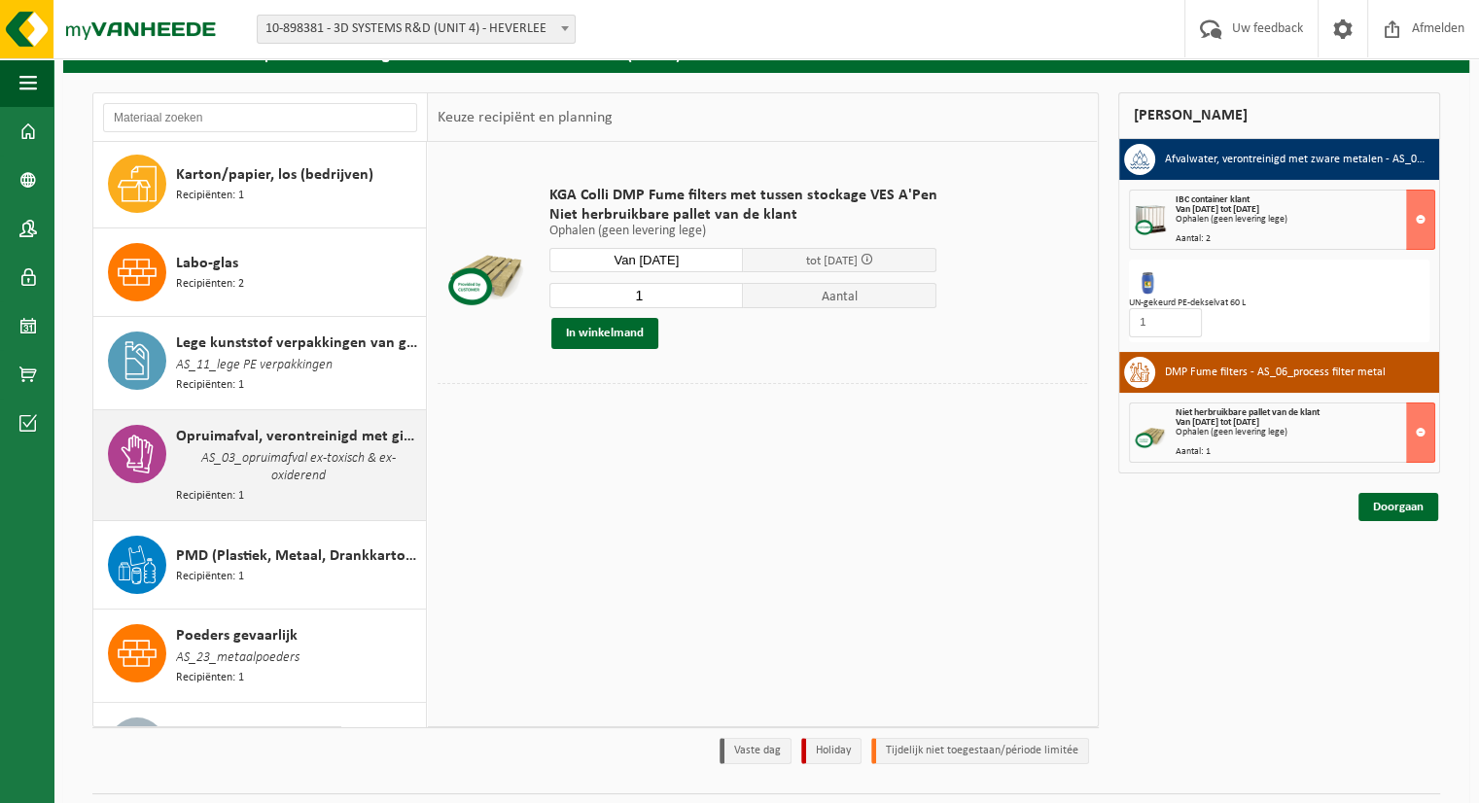
click at [334, 484] on div "Opruimafval, verontreinigd met giftige stoffen, verpakt in vaten AS_03_opruimaf…" at bounding box center [298, 465] width 245 height 81
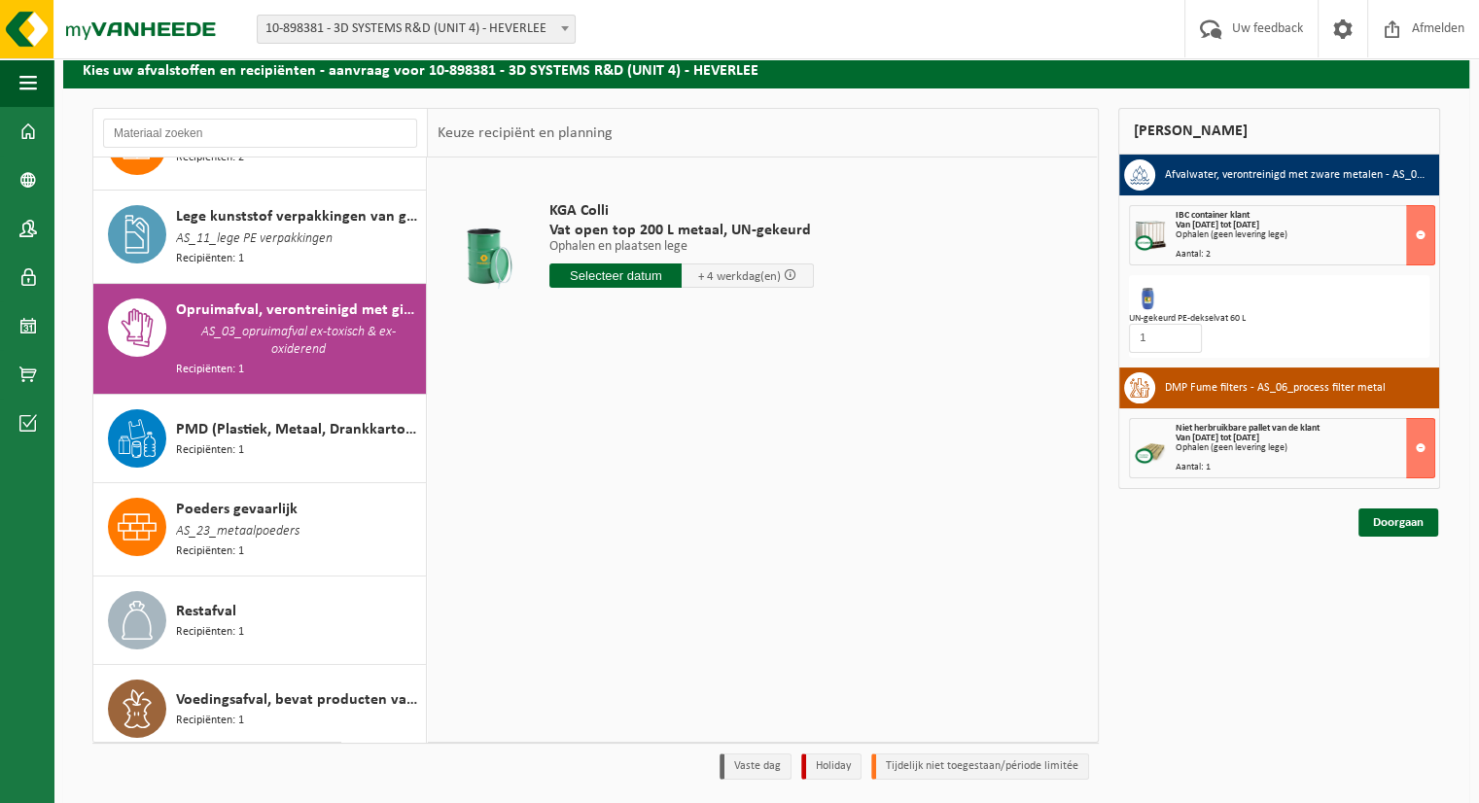
scroll to position [49, 0]
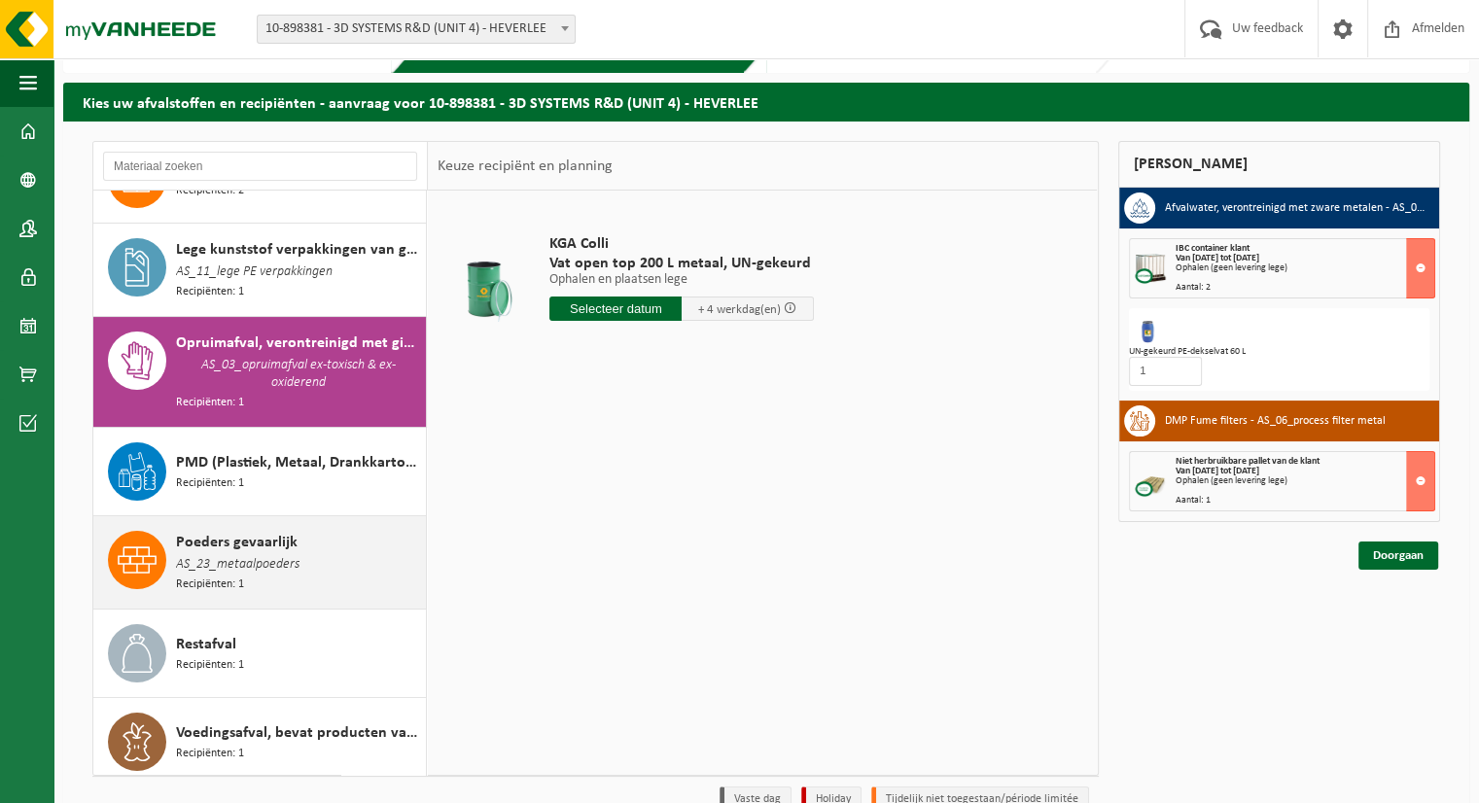
click at [299, 531] on div "Poeders gevaarlijk AS_23_metaalpoeders Recipiënten: 1" at bounding box center [298, 562] width 245 height 63
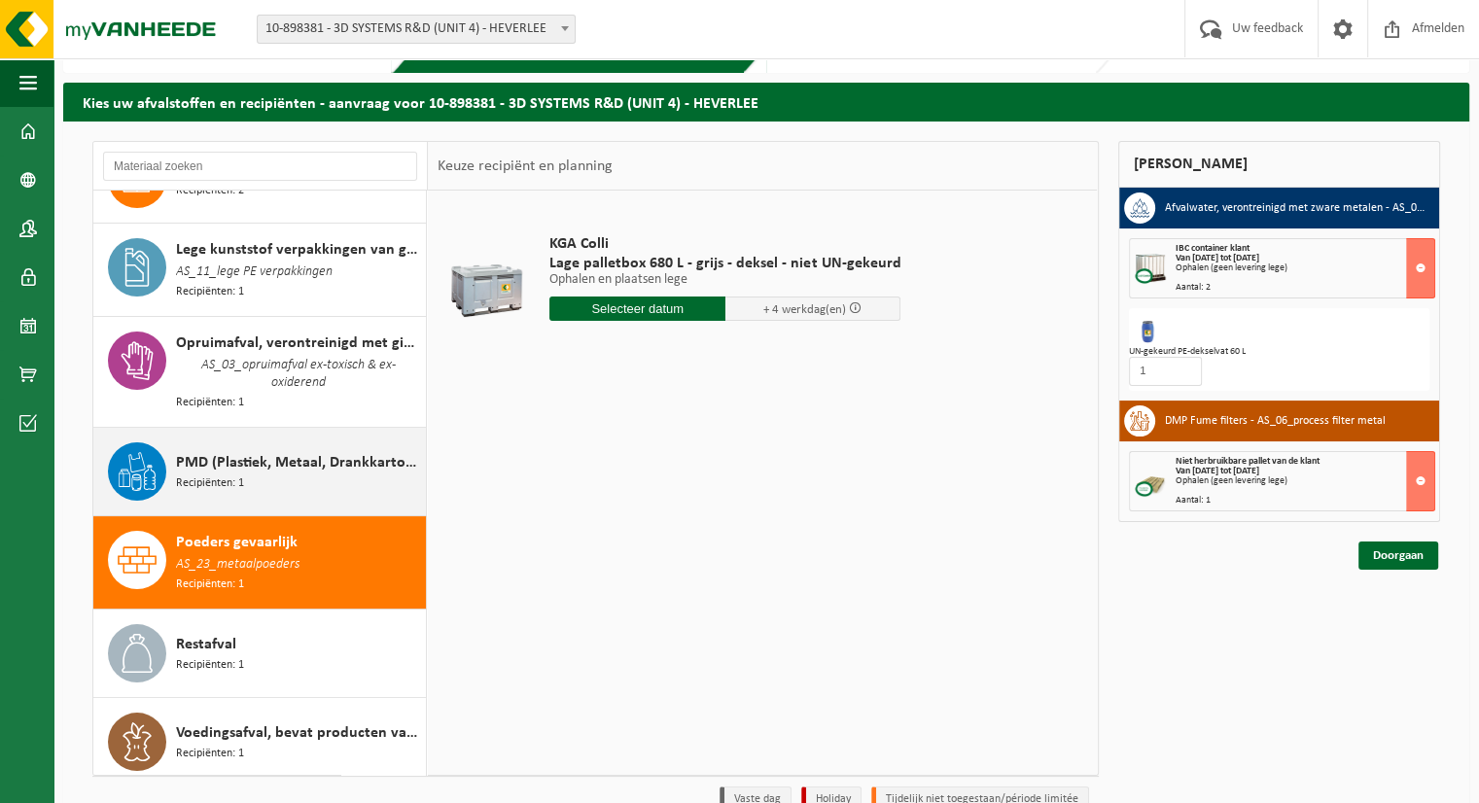
click at [297, 474] on div "PMD (Plastiek, Metaal, Drankkartons) (bedrijven) Recipiënten: 1" at bounding box center [298, 471] width 245 height 58
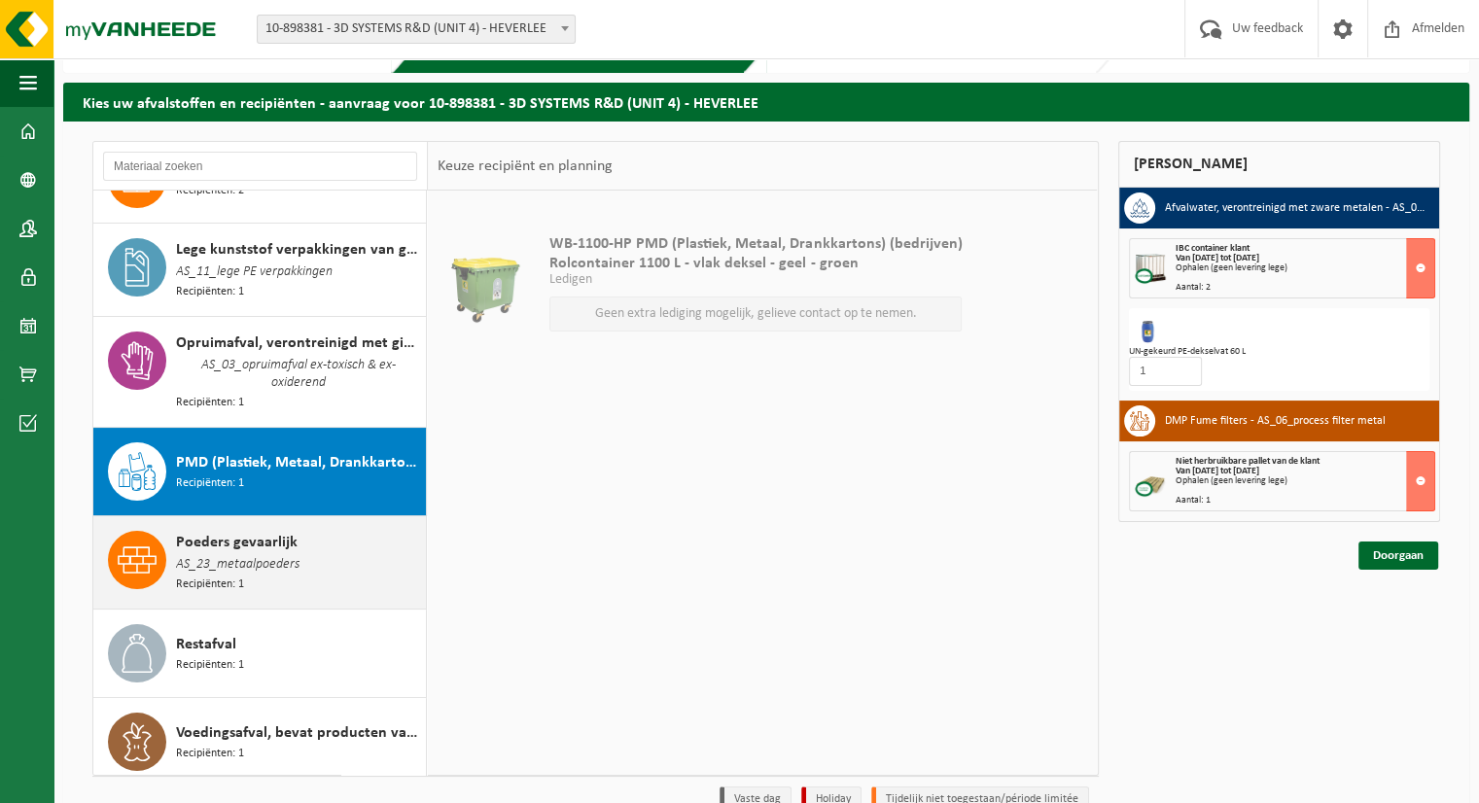
click at [301, 579] on div "Poeders gevaarlijk AS_23_metaalpoeders Recipiënten: 1" at bounding box center [298, 562] width 245 height 63
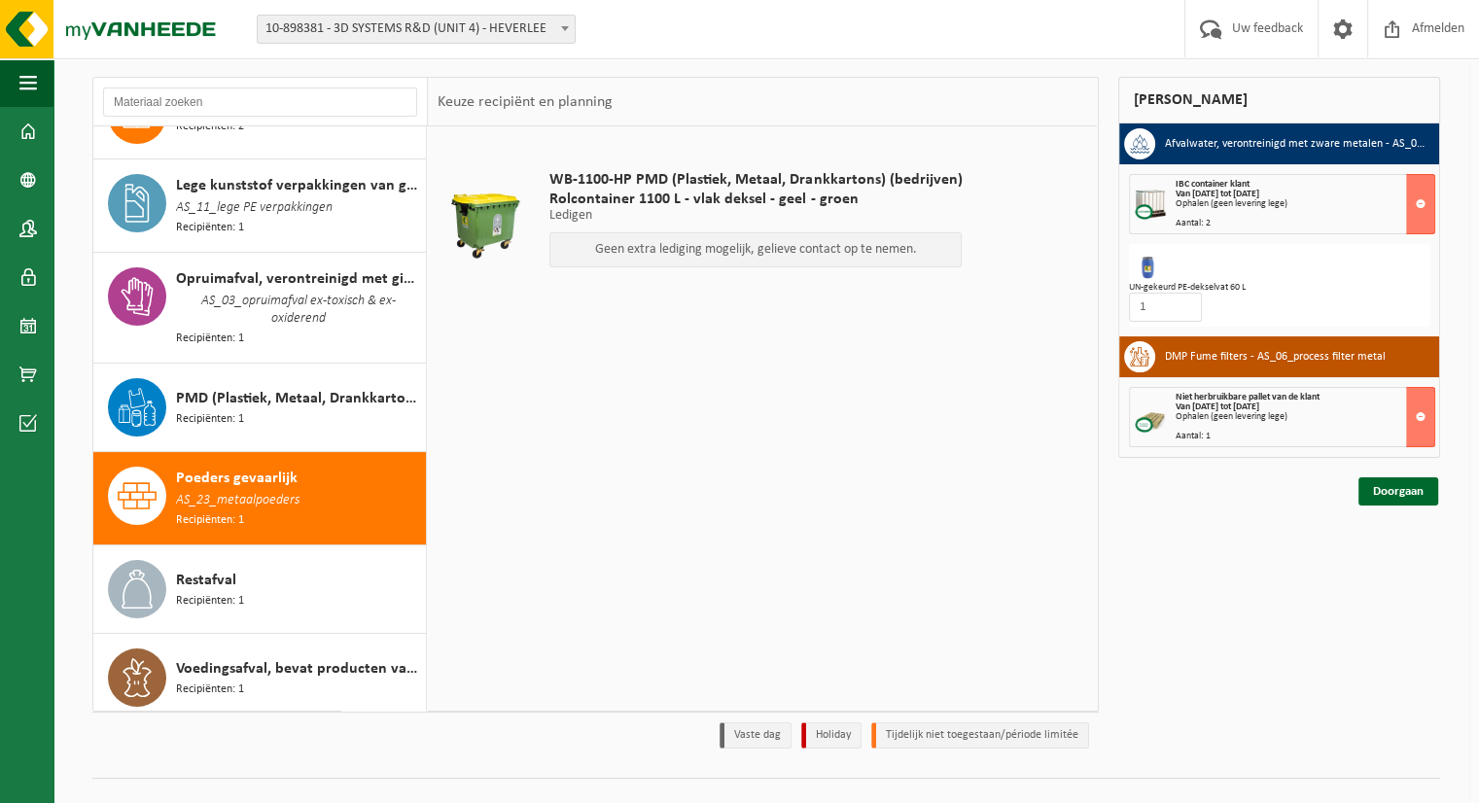
scroll to position [146, 0]
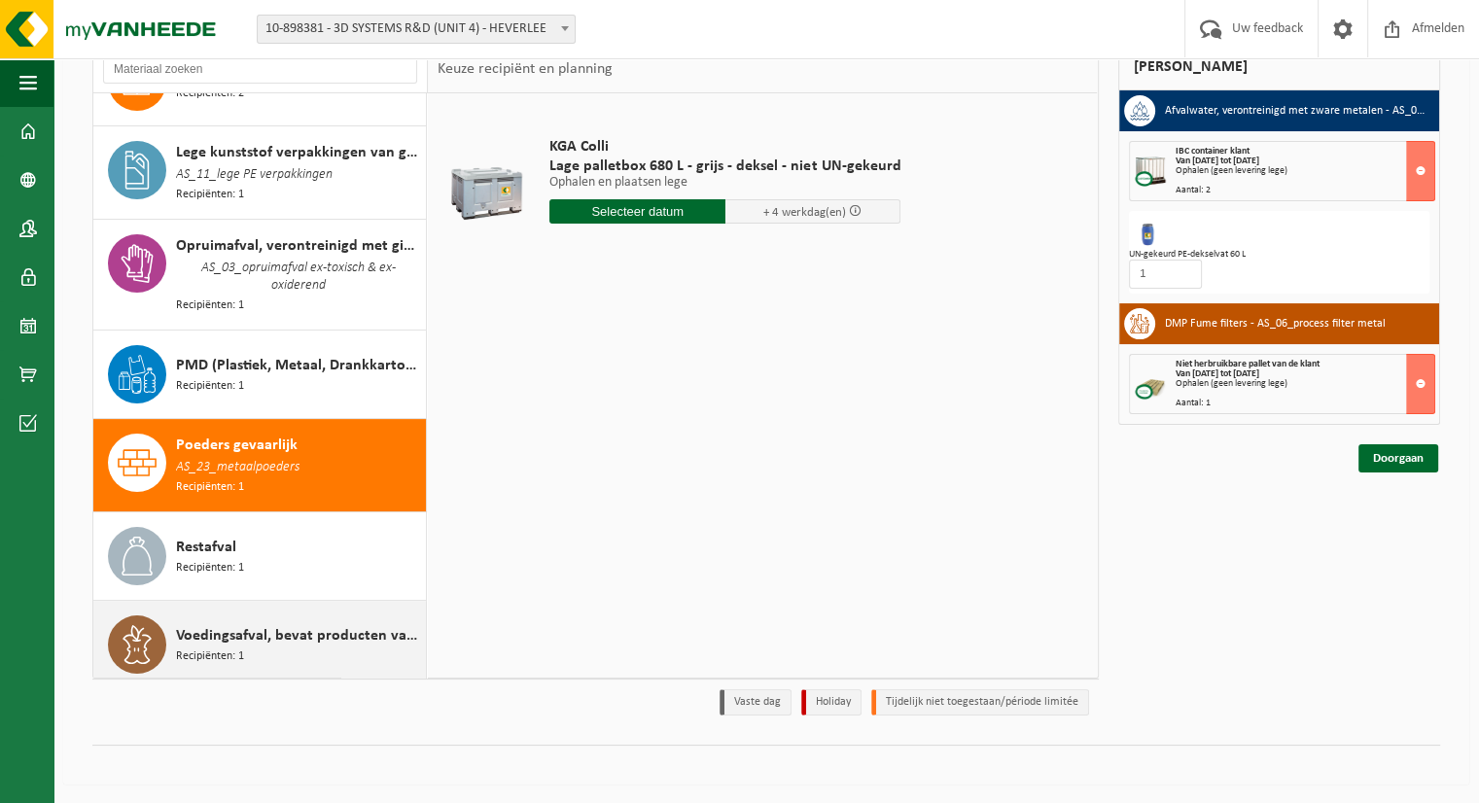
click at [284, 615] on div "Voedingsafval, bevat producten van dierlijke oorsprong, onverpakt, categorie 3 …" at bounding box center [298, 644] width 245 height 58
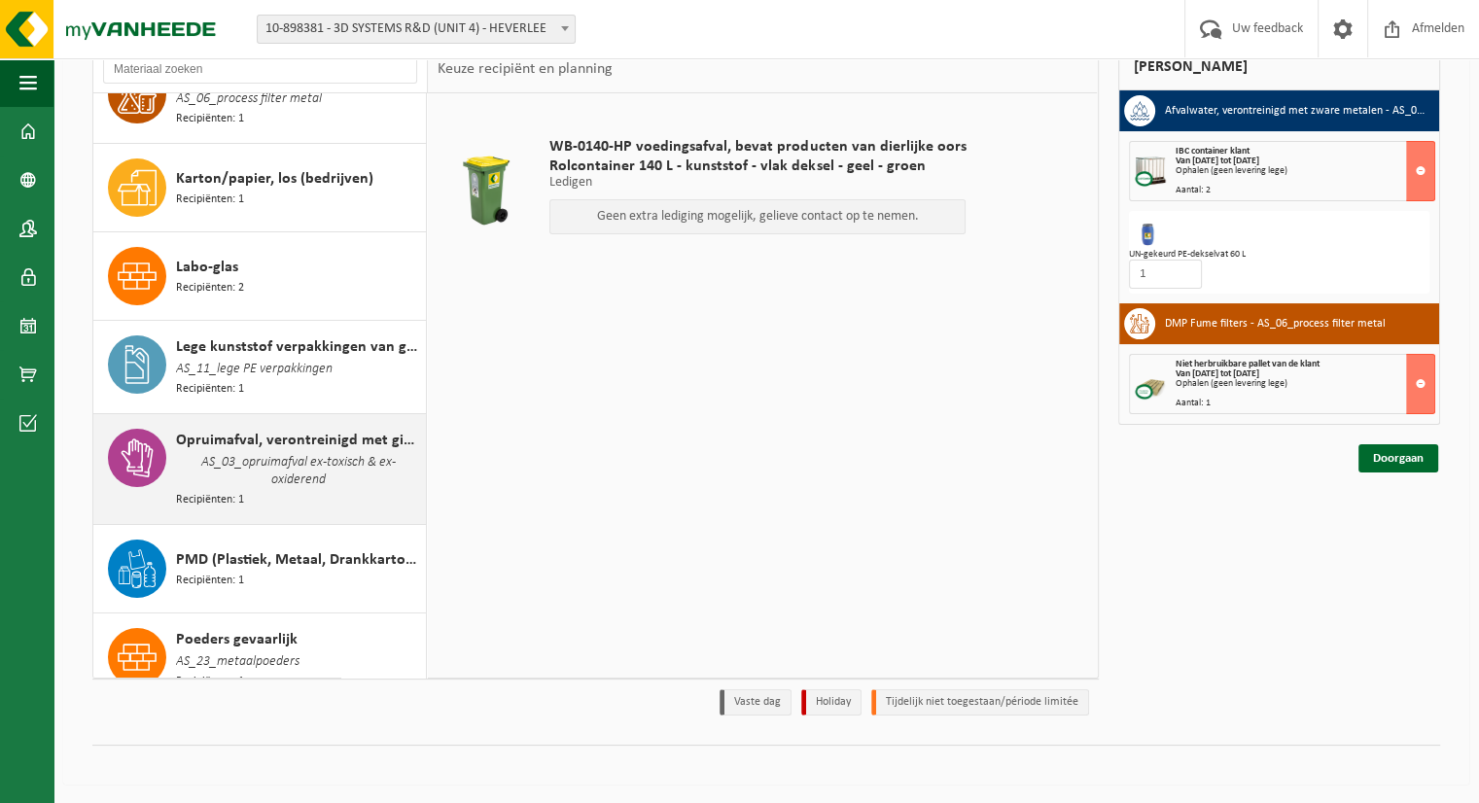
click at [280, 440] on span "Opruimafval, verontreinigd met giftige stoffen, verpakt in vaten" at bounding box center [298, 440] width 245 height 23
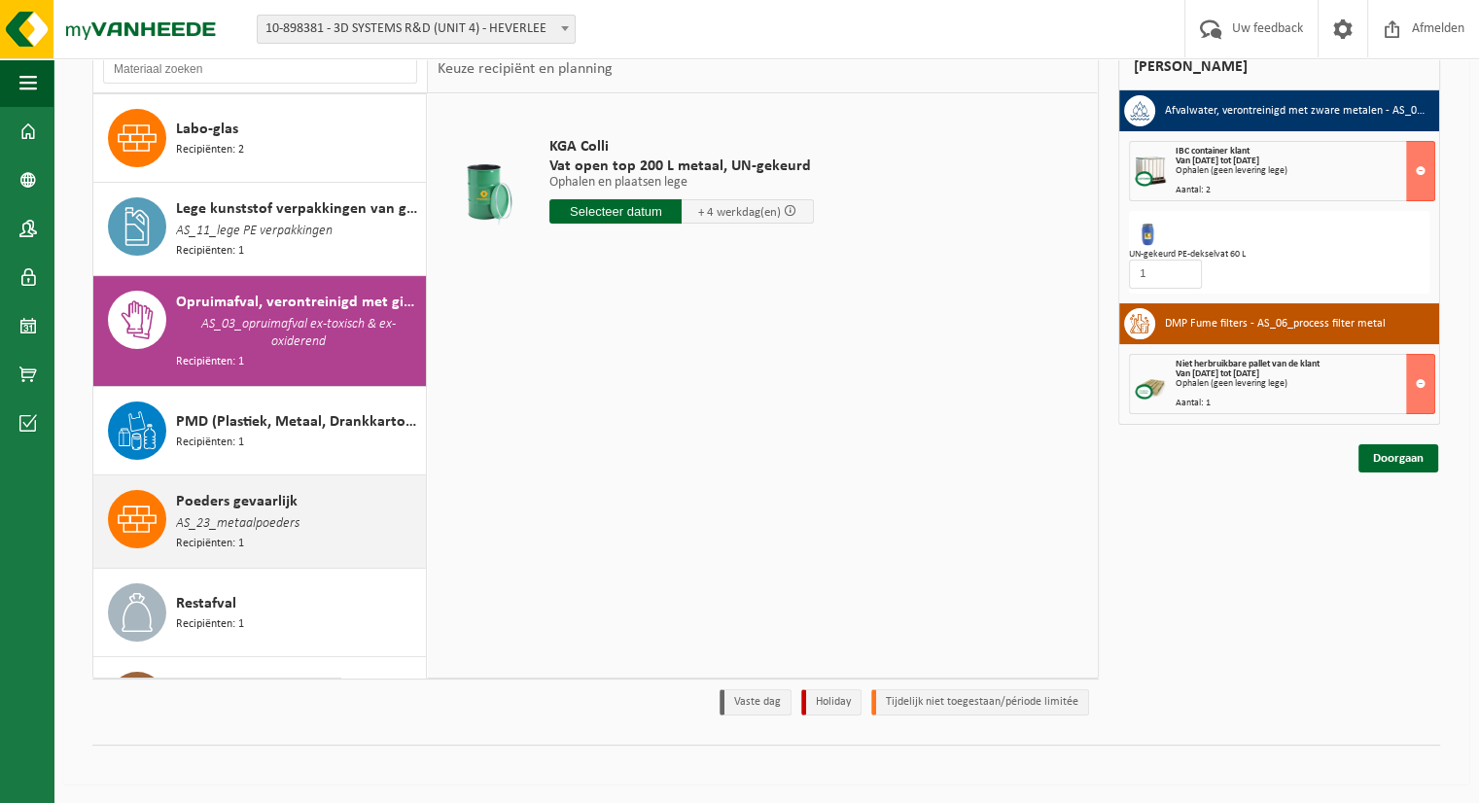
scroll to position [331, 0]
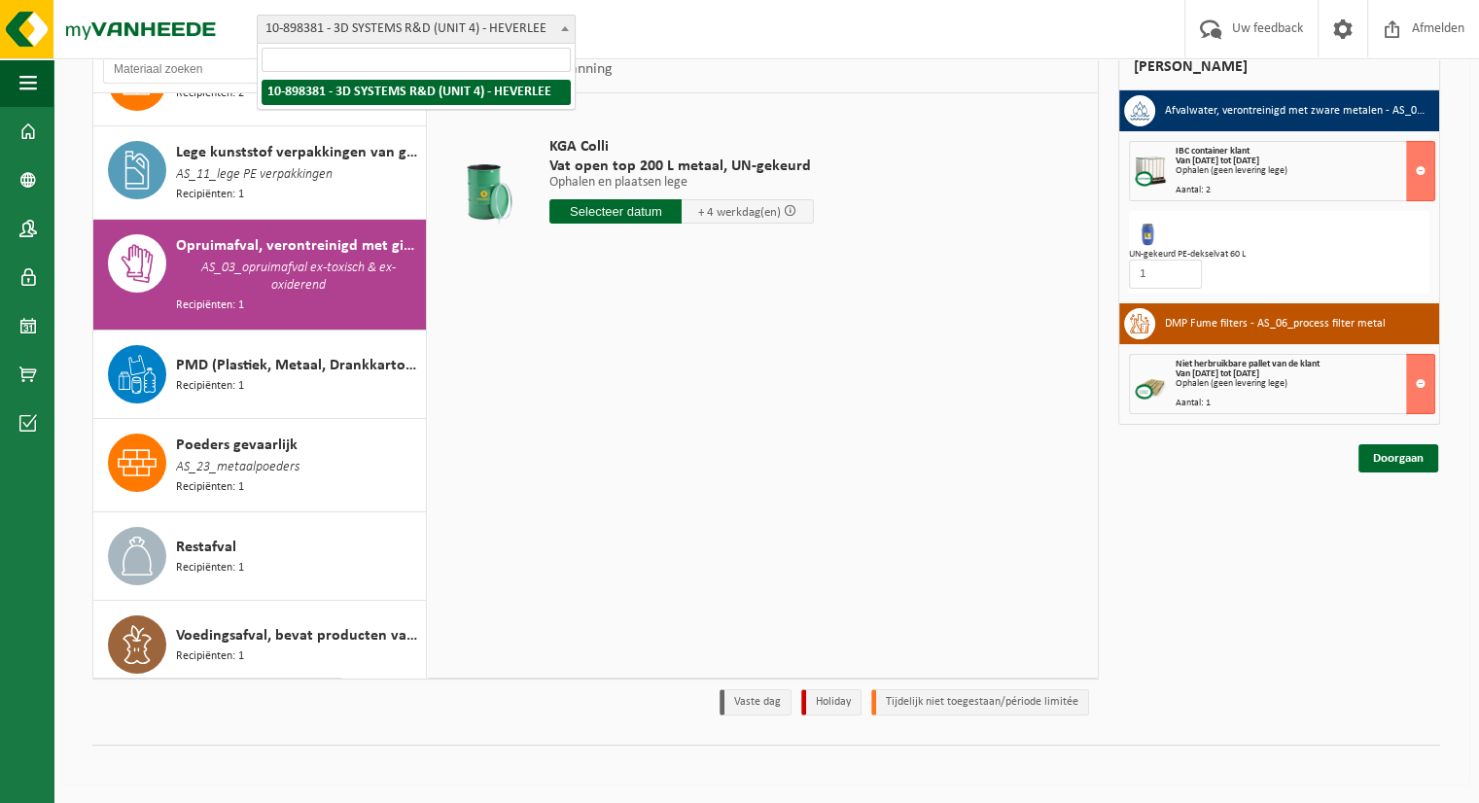
click at [428, 30] on span "10-898381 - 3D SYSTEMS R&D (UNIT 4) - HEVERLEE" at bounding box center [416, 29] width 317 height 27
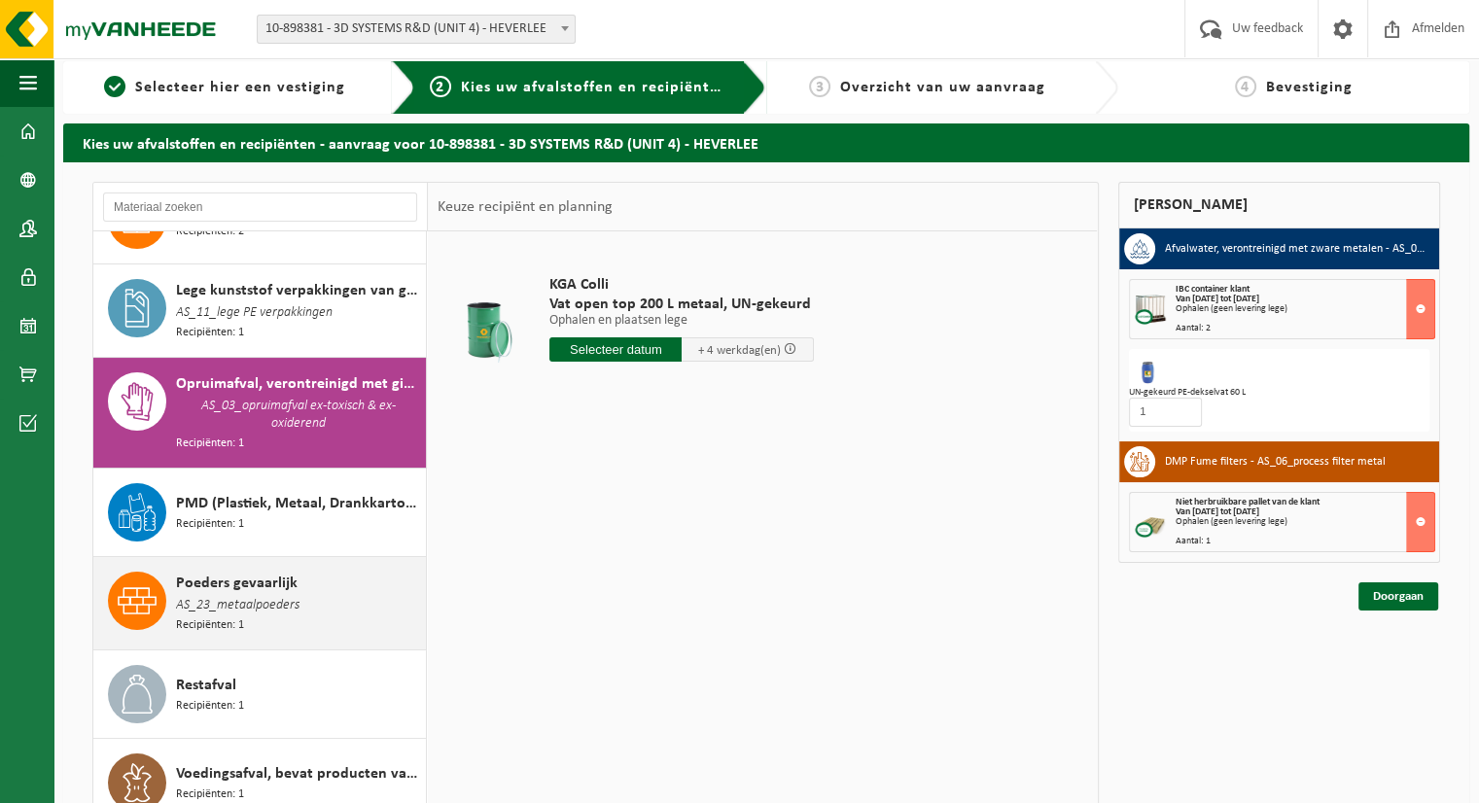
scroll to position [0, 0]
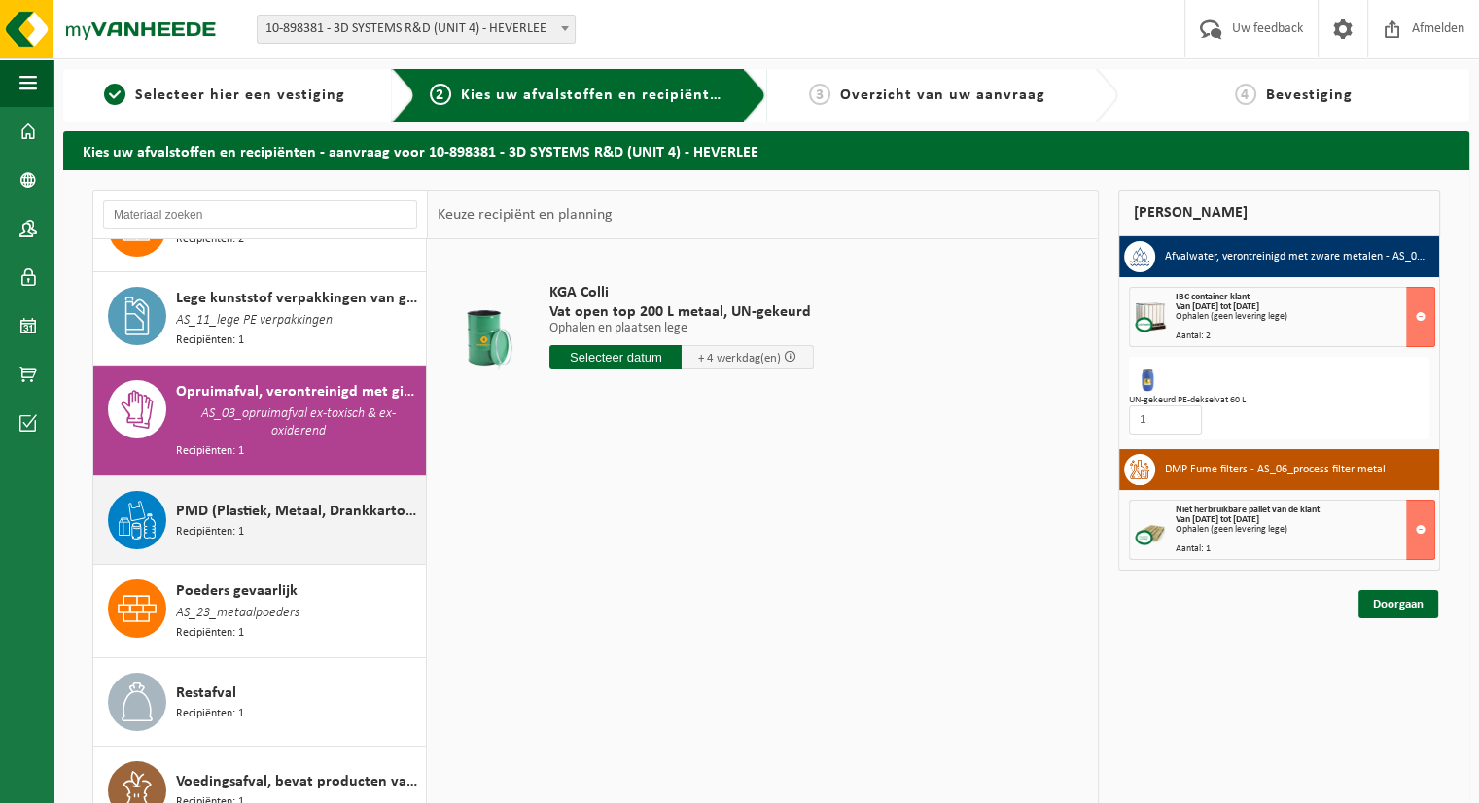
click at [326, 537] on div "PMD (Plastiek, Metaal, Drankkartons) (bedrijven) Recipiënten: 1" at bounding box center [298, 520] width 245 height 58
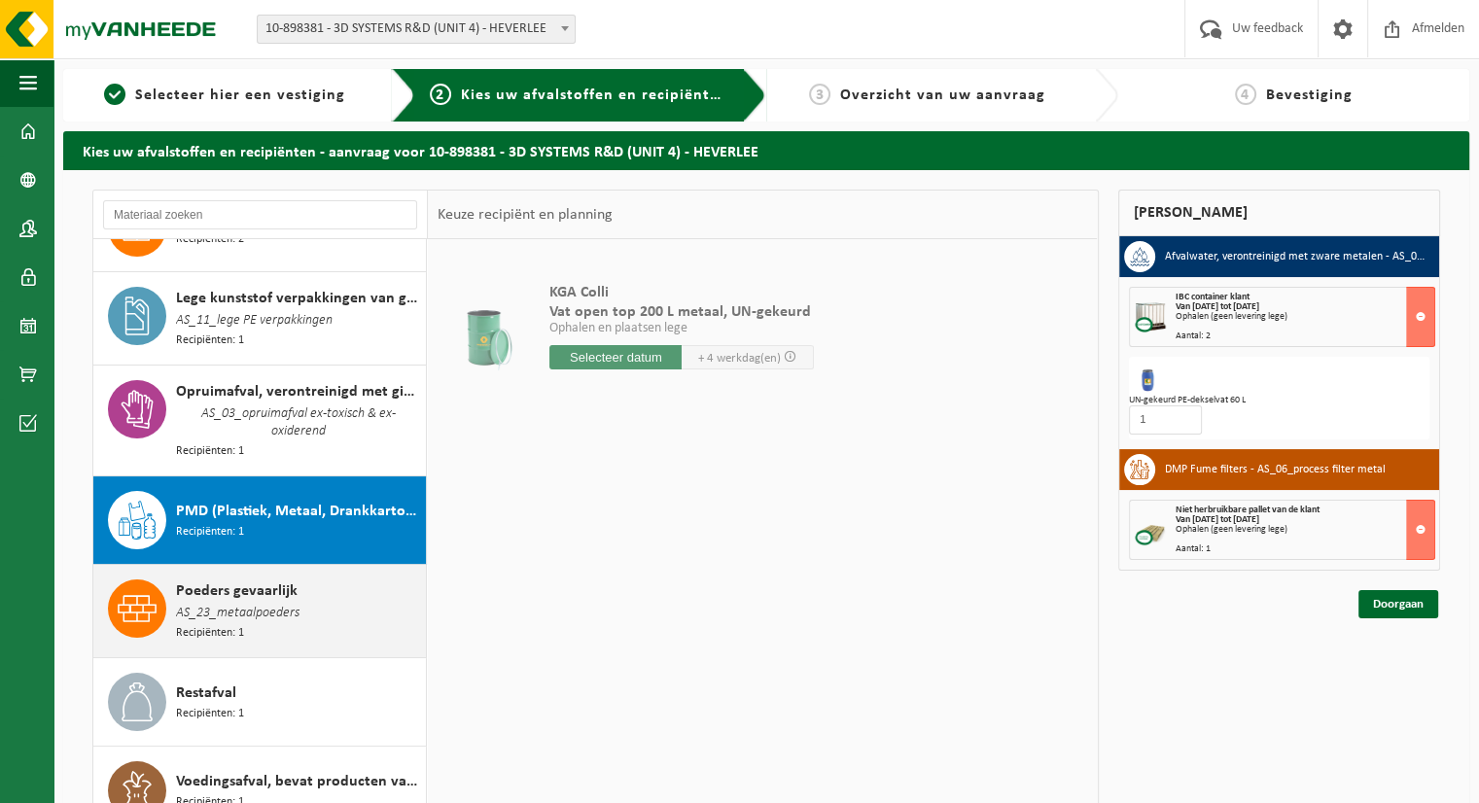
click at [307, 610] on div "Poeders gevaarlijk AS_23_metaalpoeders Recipiënten: 1" at bounding box center [298, 610] width 245 height 63
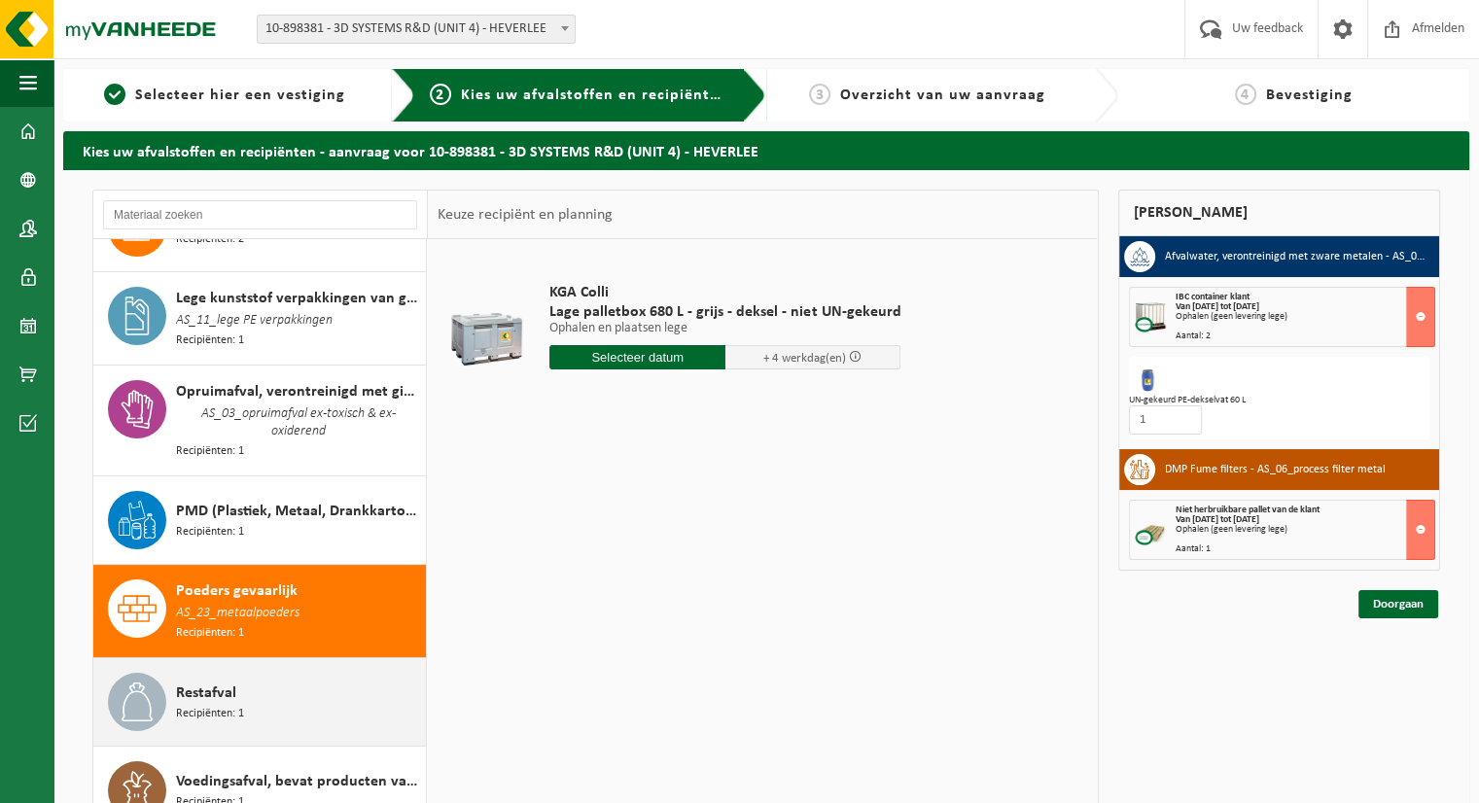
click at [299, 673] on div "Restafval Recipiënten: 1" at bounding box center [298, 702] width 245 height 58
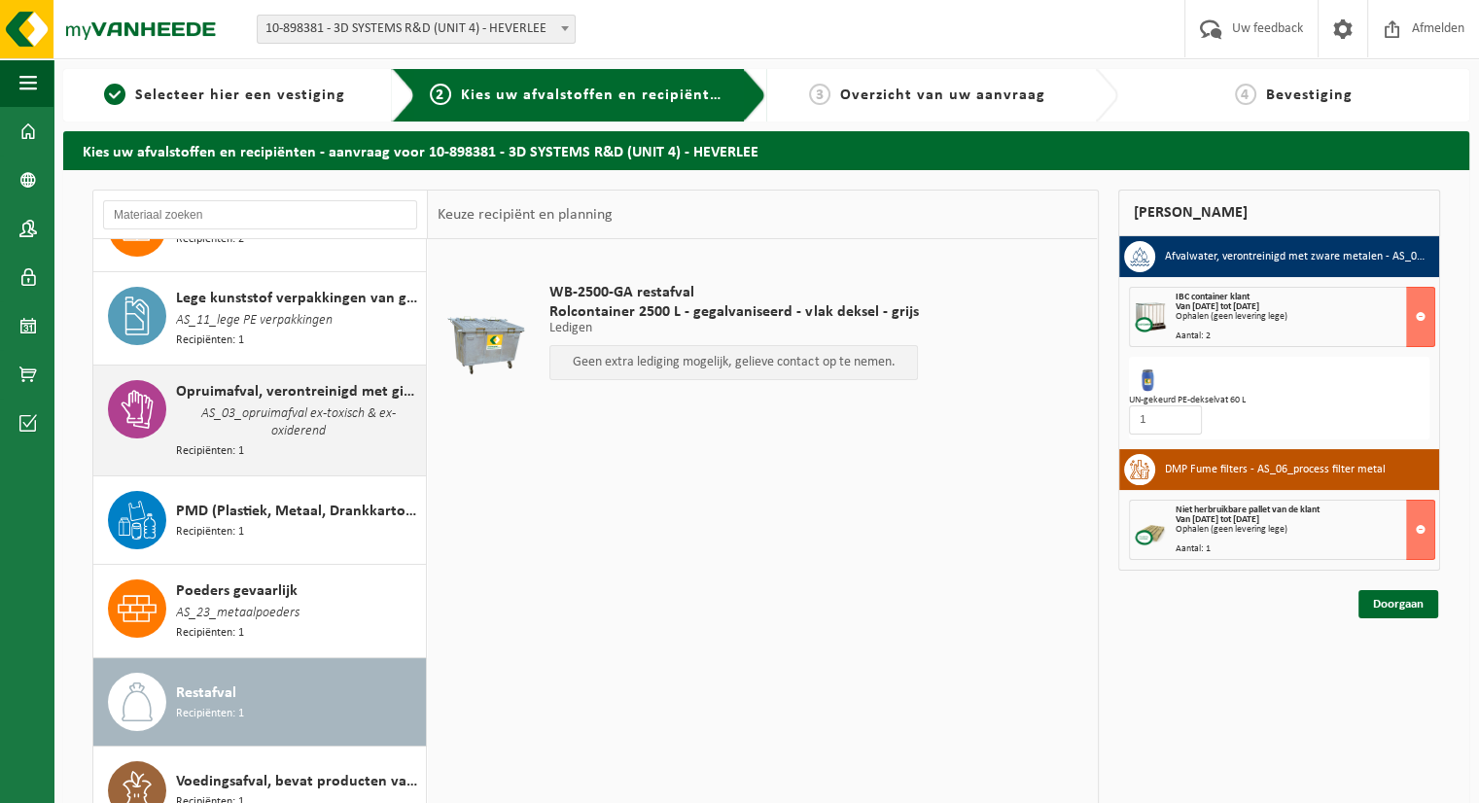
click at [263, 440] on div "Opruimafval, verontreinigd met giftige stoffen, verpakt in vaten AS_03_opruimaf…" at bounding box center [298, 420] width 245 height 81
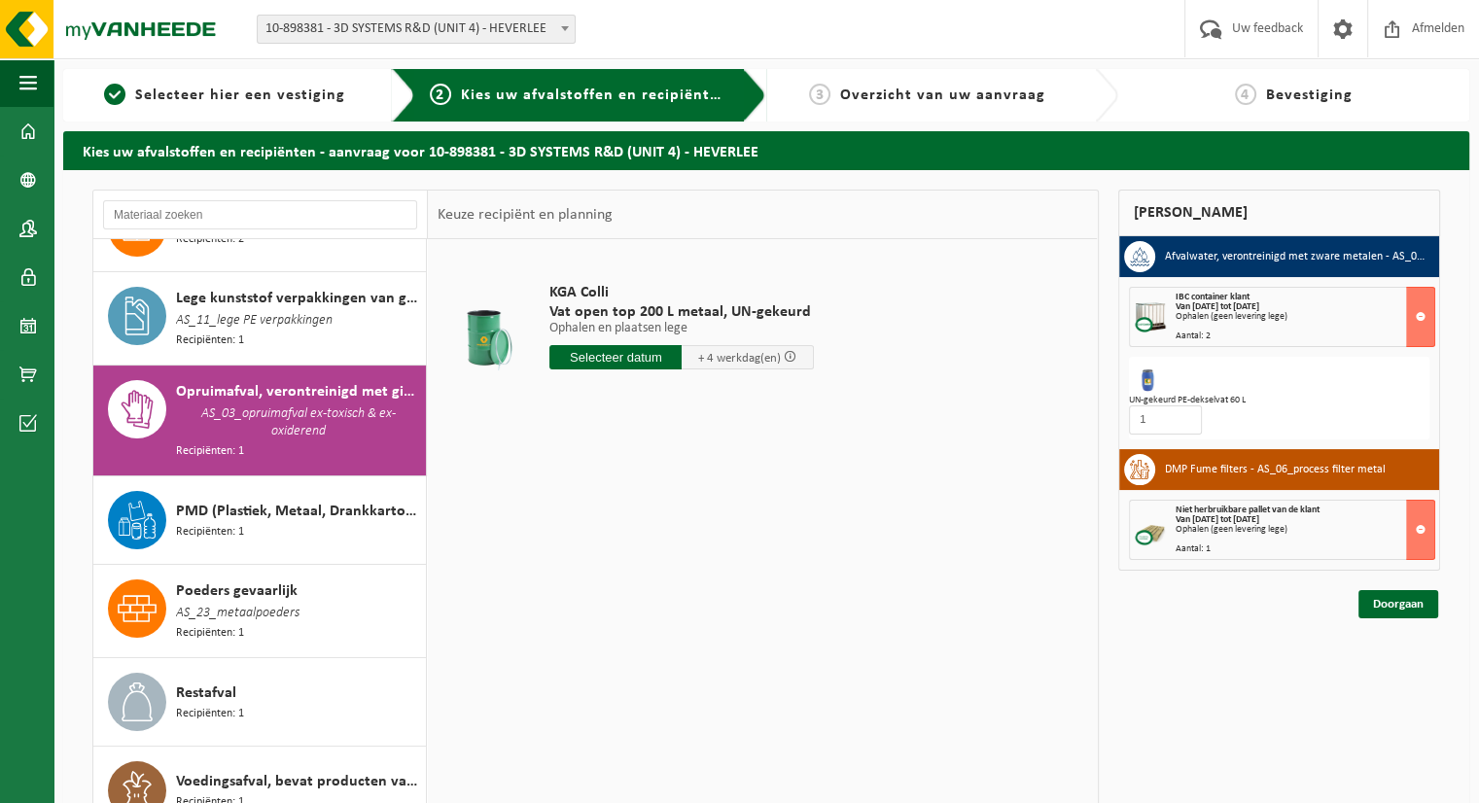
click at [0, 592] on ul "Navigatie Uw feedback Afmelden Dashboard Bedrijfsgegevens Contactpersonen Gebru…" at bounding box center [26, 430] width 53 height 745
click at [38, 22] on img at bounding box center [116, 29] width 233 height 58
